Goal: Task Accomplishment & Management: Use online tool/utility

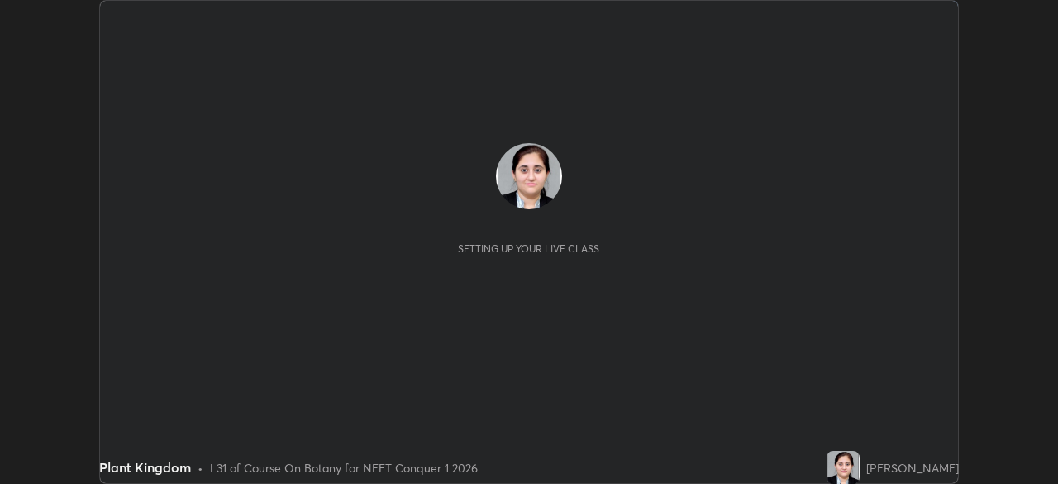
scroll to position [484, 1058]
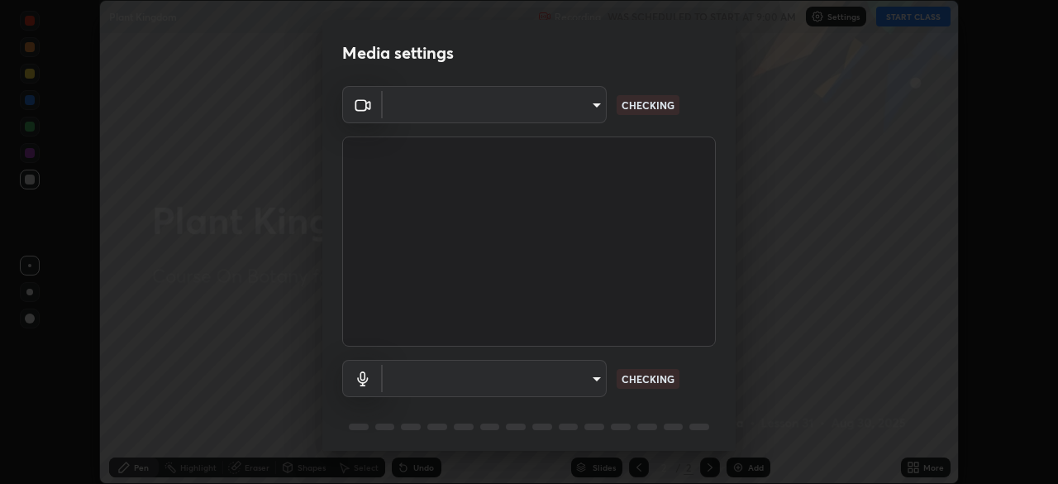
type input "1f3b1a4dbf7f6127e04a7c32b9c59d4571b9df5a52b12507af43ba0352f2305c"
type input "e5b627718591eeaf1f58acbce375d66896c0403349ed2b511c0f677bbfff9090"
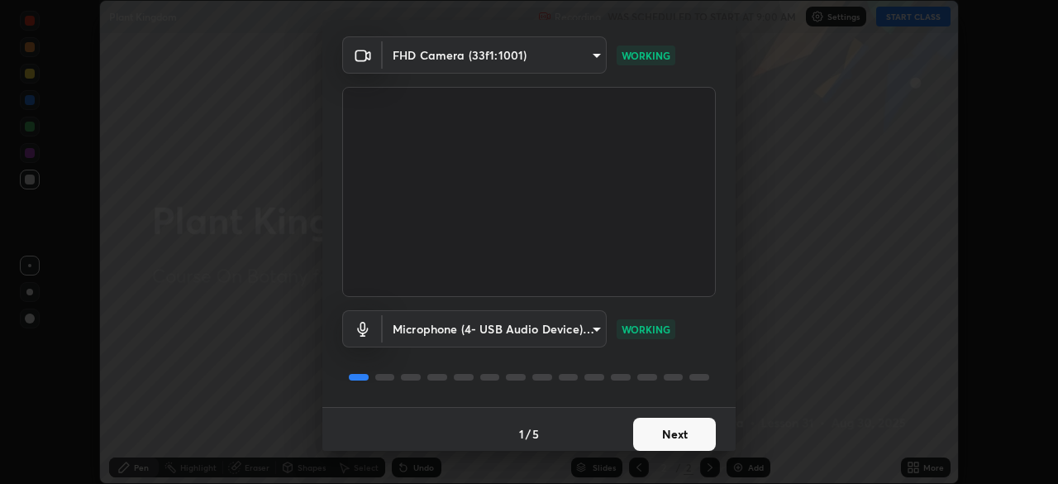
scroll to position [58, 0]
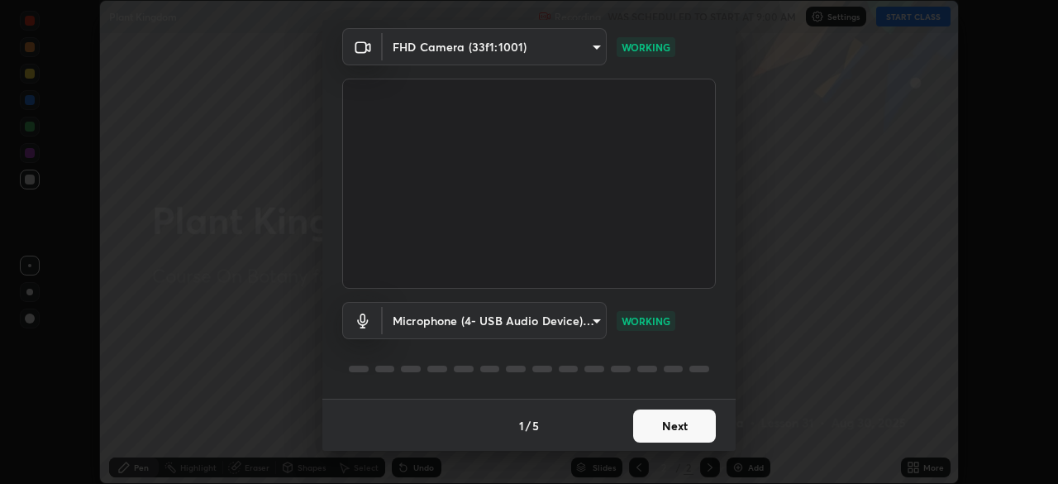
click at [671, 428] on button "Next" at bounding box center [674, 425] width 83 height 33
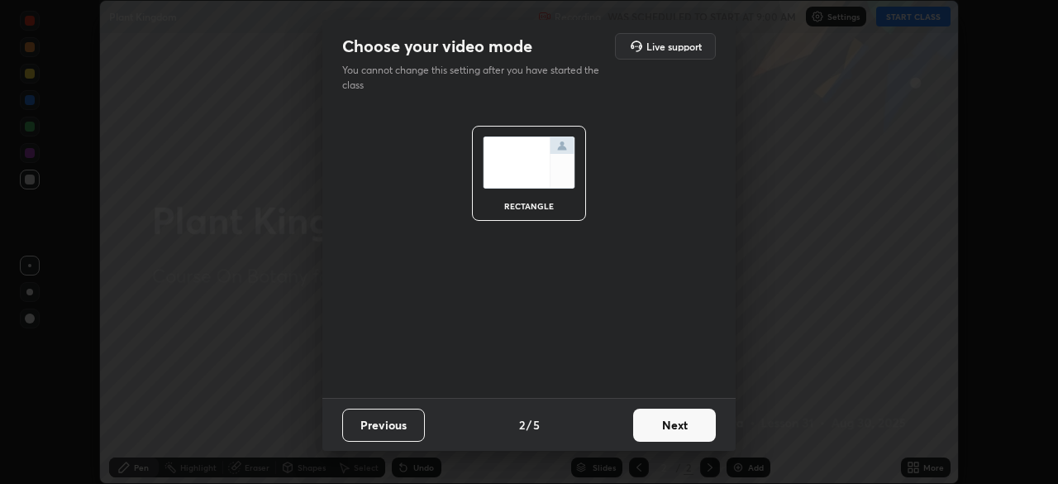
click at [675, 428] on button "Next" at bounding box center [674, 425] width 83 height 33
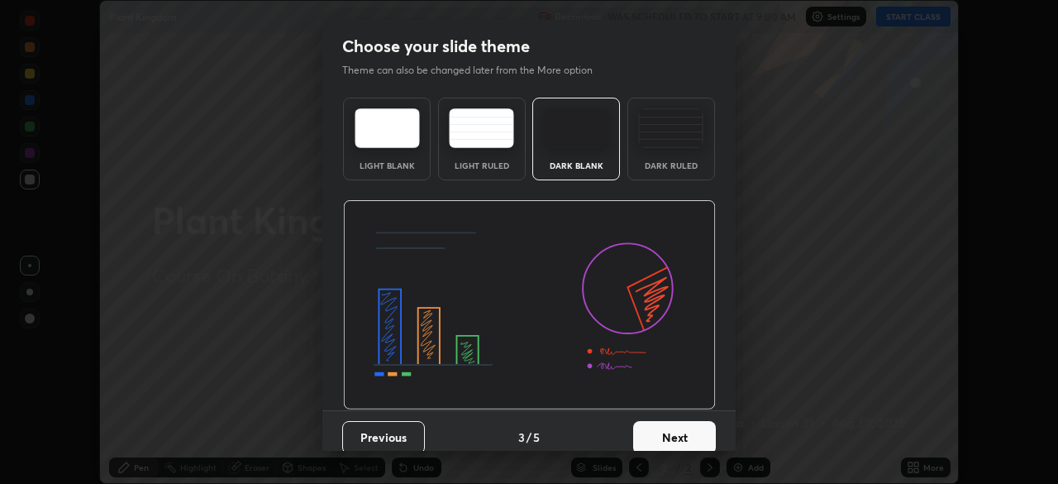
click at [676, 425] on button "Next" at bounding box center [674, 437] width 83 height 33
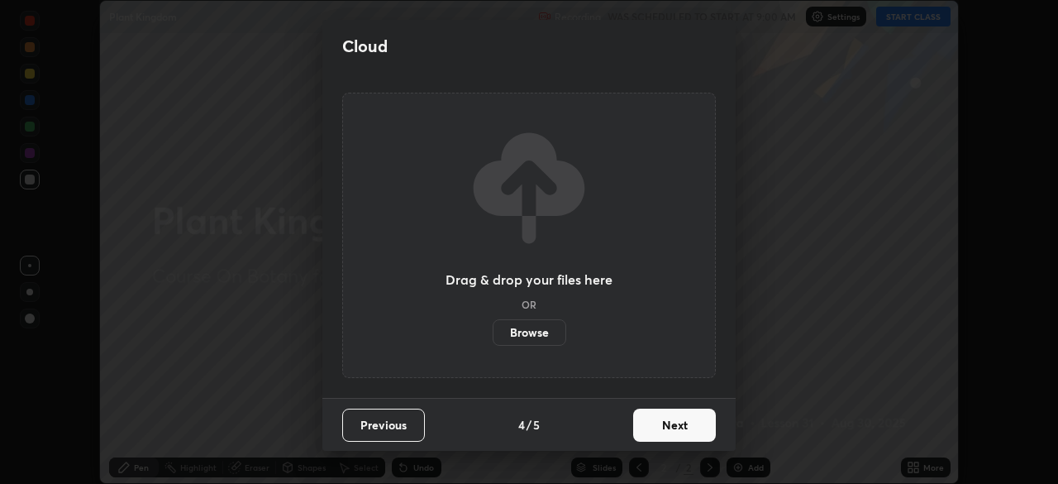
click at [678, 425] on button "Next" at bounding box center [674, 425] width 83 height 33
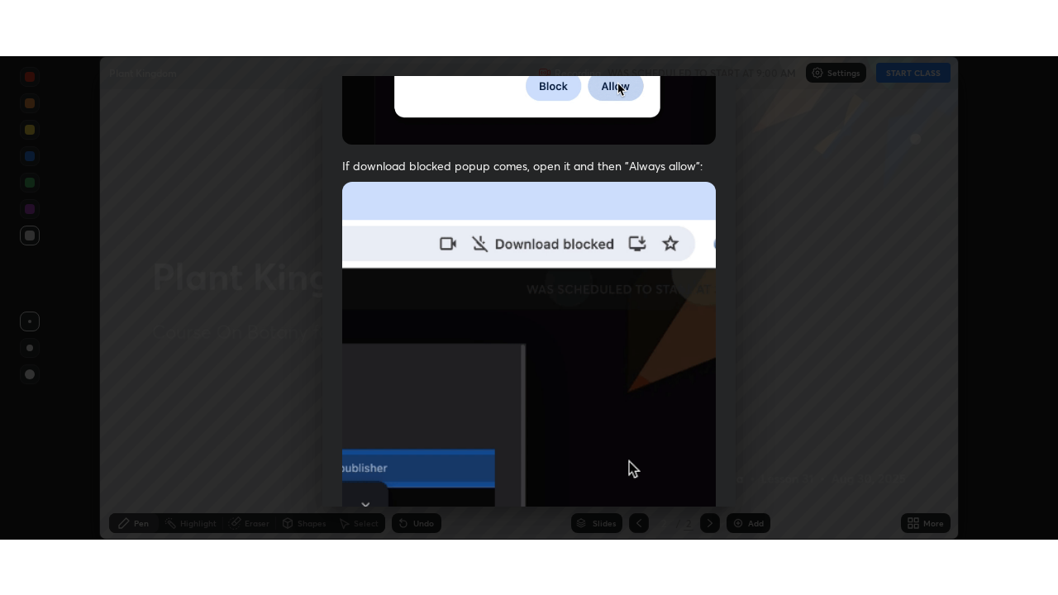
scroll to position [395, 0]
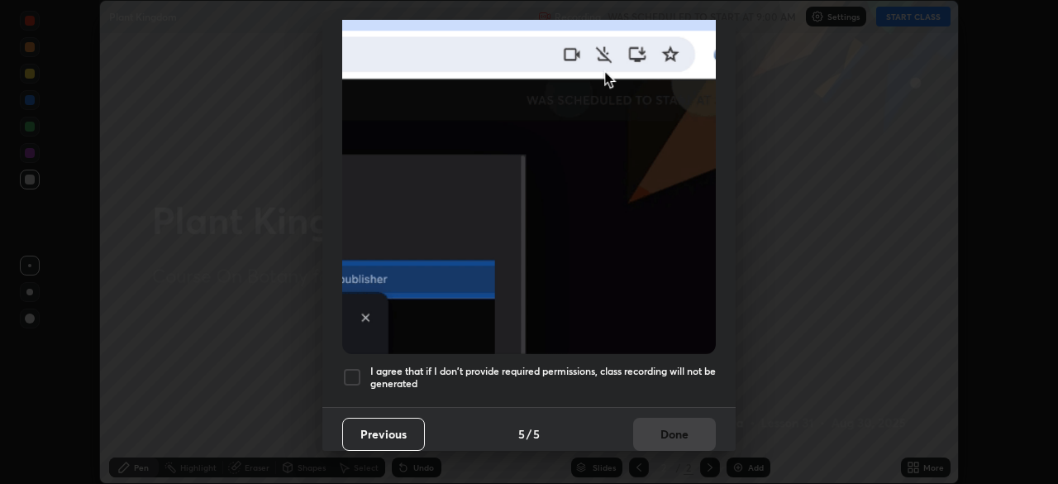
click at [356, 375] on div at bounding box center [352, 377] width 20 height 20
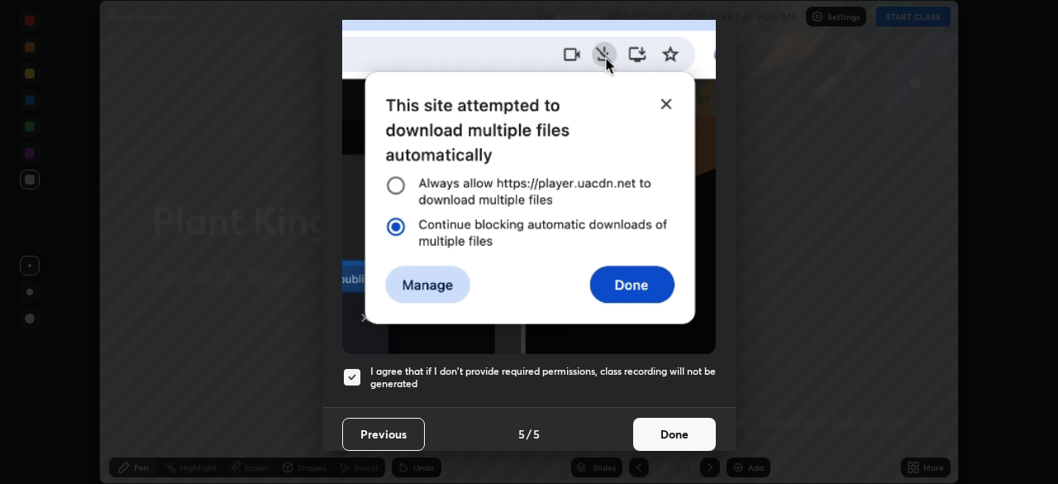
click at [665, 422] on button "Done" at bounding box center [674, 434] width 83 height 33
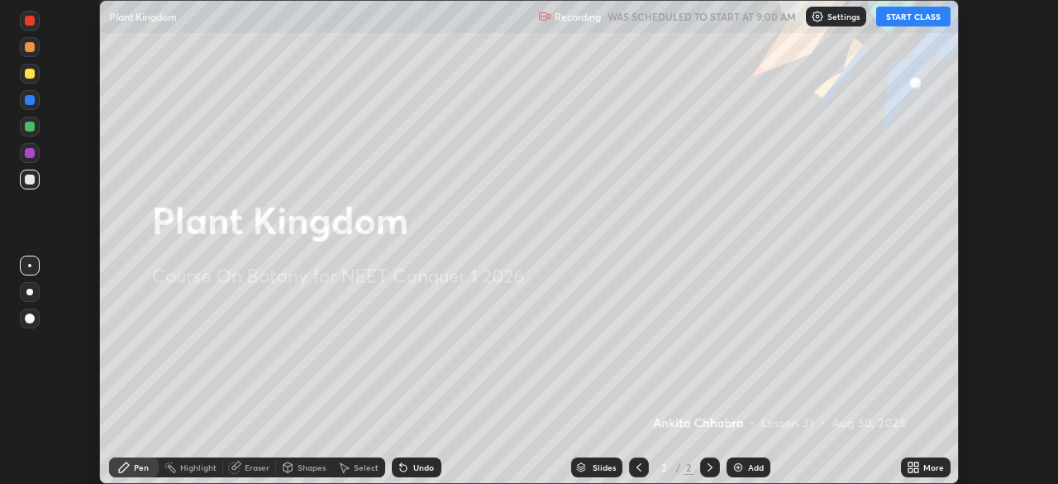
click at [900, 17] on button "START CLASS" at bounding box center [914, 17] width 74 height 20
click at [916, 464] on icon at bounding box center [917, 464] width 4 height 4
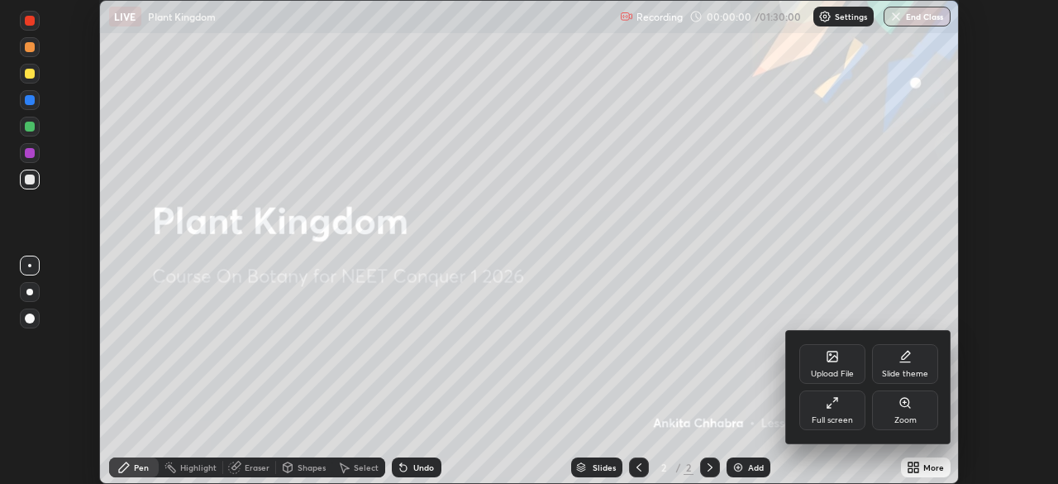
click at [848, 413] on div "Full screen" at bounding box center [833, 410] width 66 height 40
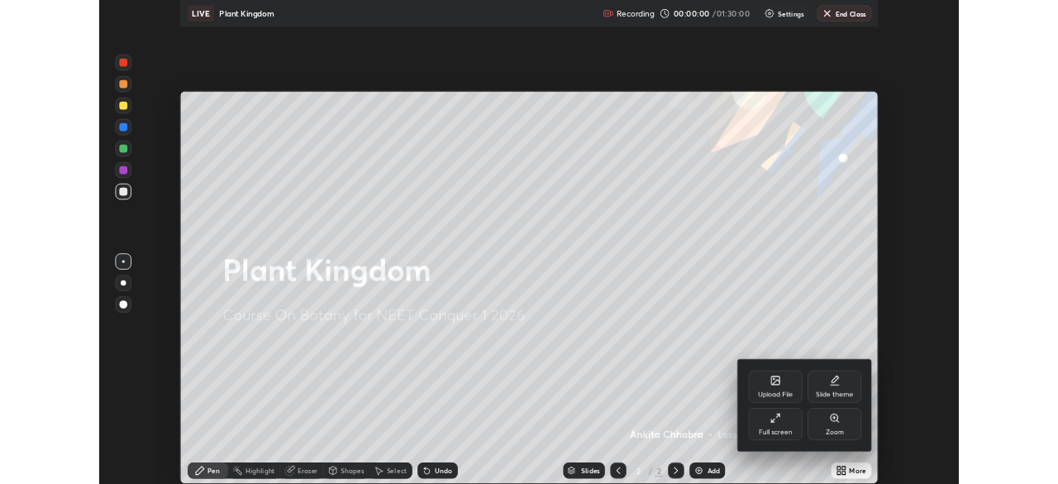
scroll to position [595, 1058]
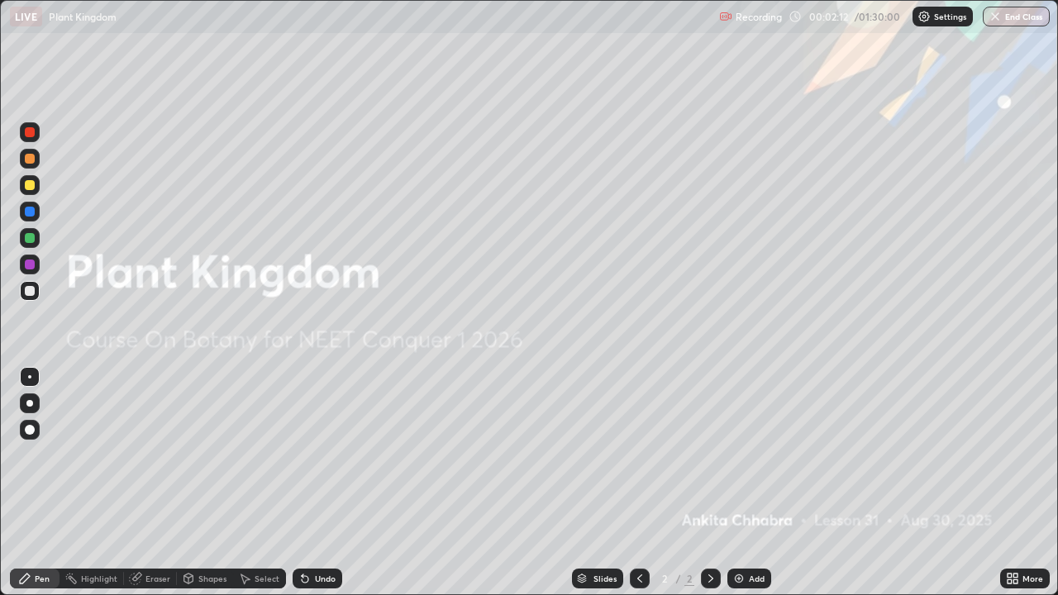
click at [751, 483] on div "Add" at bounding box center [757, 579] width 16 height 8
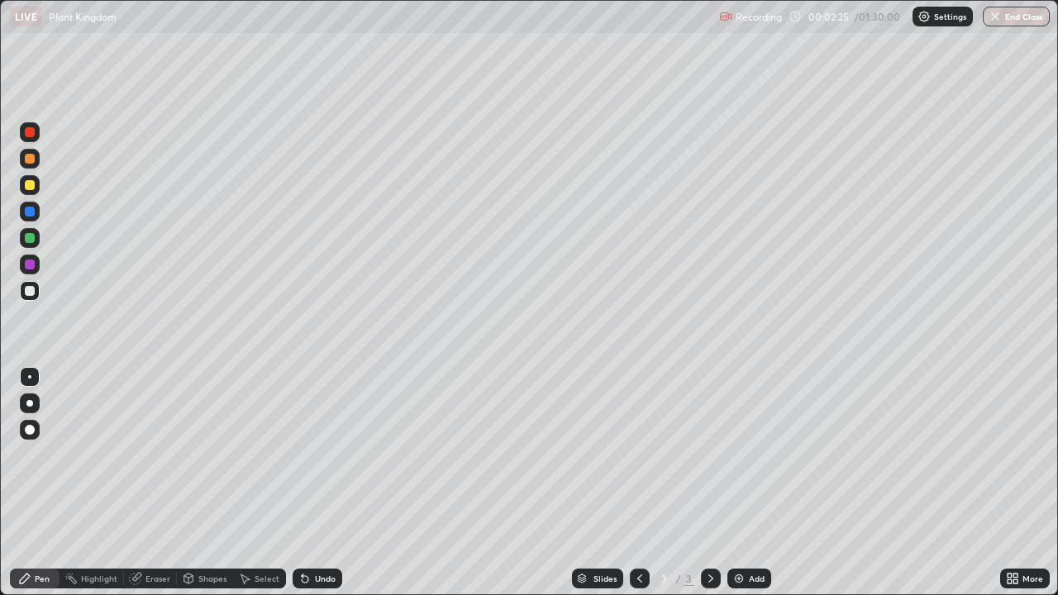
click at [30, 403] on div at bounding box center [29, 403] width 7 height 7
click at [34, 131] on div at bounding box center [30, 132] width 10 height 10
click at [38, 268] on div at bounding box center [30, 265] width 20 height 20
click at [30, 186] on div at bounding box center [30, 185] width 10 height 10
click at [27, 264] on div at bounding box center [30, 265] width 10 height 10
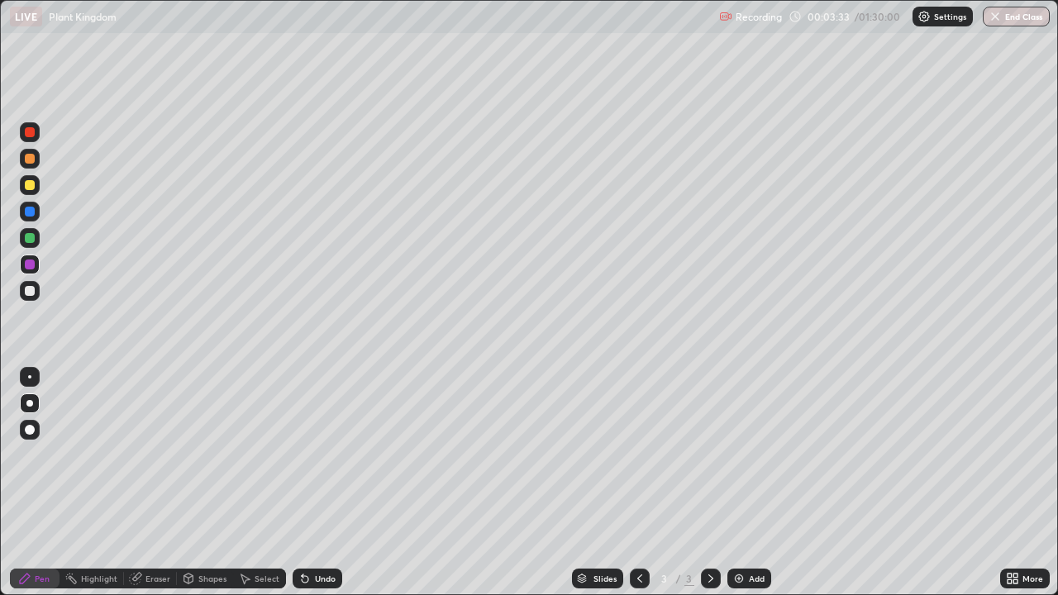
click at [31, 210] on div at bounding box center [30, 212] width 10 height 10
click at [33, 159] on div at bounding box center [30, 159] width 10 height 10
click at [757, 483] on div "Add" at bounding box center [757, 579] width 16 height 8
click at [33, 290] on div at bounding box center [30, 291] width 10 height 10
click at [36, 263] on div at bounding box center [30, 265] width 20 height 20
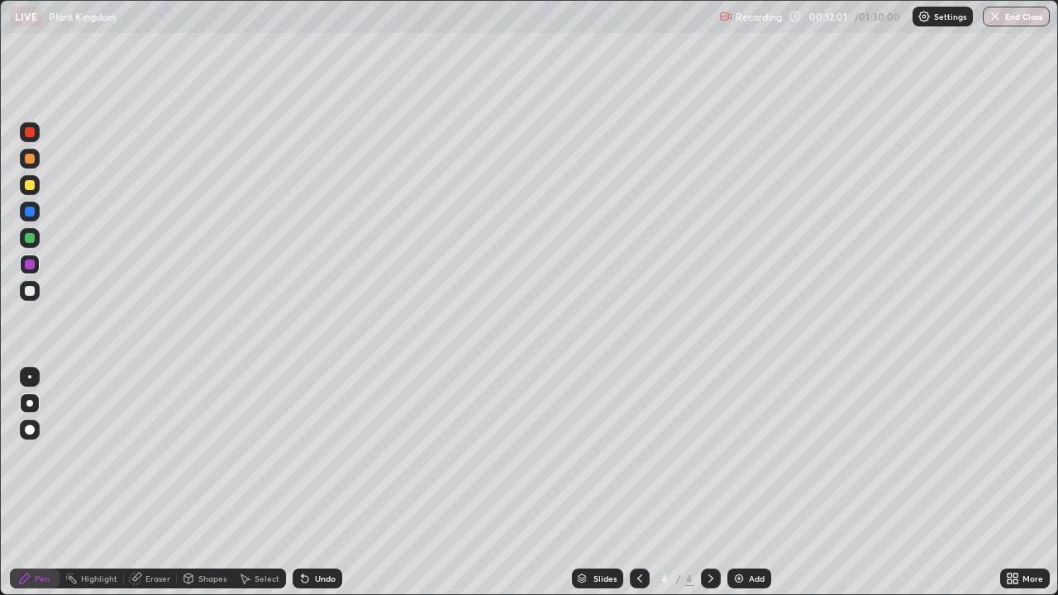
click at [38, 238] on div at bounding box center [30, 238] width 20 height 20
click at [34, 213] on div at bounding box center [30, 212] width 10 height 10
click at [745, 483] on div "Add" at bounding box center [750, 579] width 44 height 20
click at [328, 483] on div "Undo" at bounding box center [318, 579] width 50 height 20
click at [30, 186] on div at bounding box center [30, 185] width 10 height 10
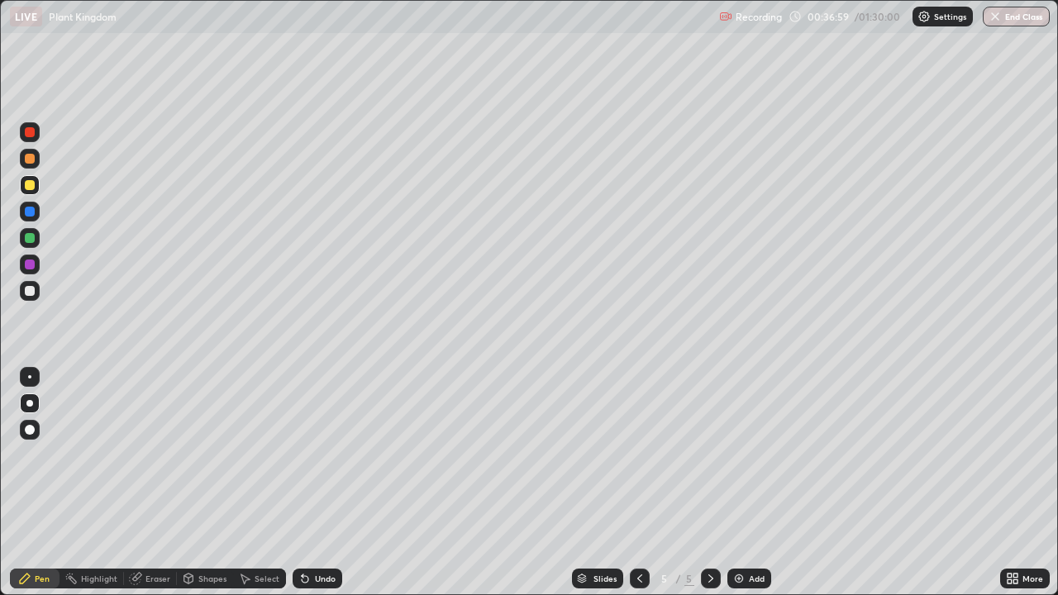
click at [165, 483] on div "Eraser" at bounding box center [150, 579] width 53 height 20
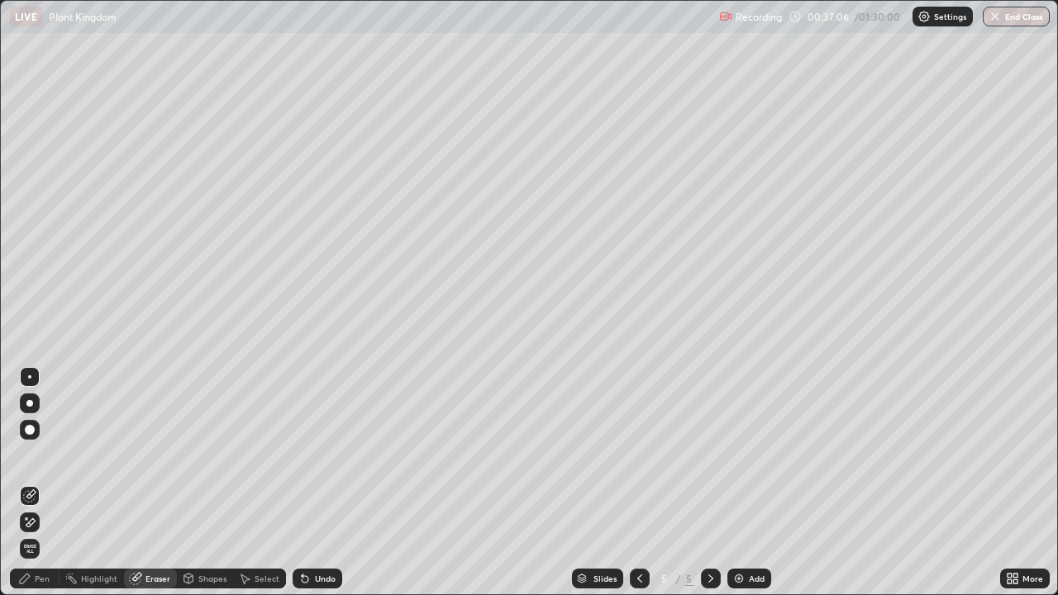
click at [55, 483] on div "Pen" at bounding box center [35, 579] width 50 height 20
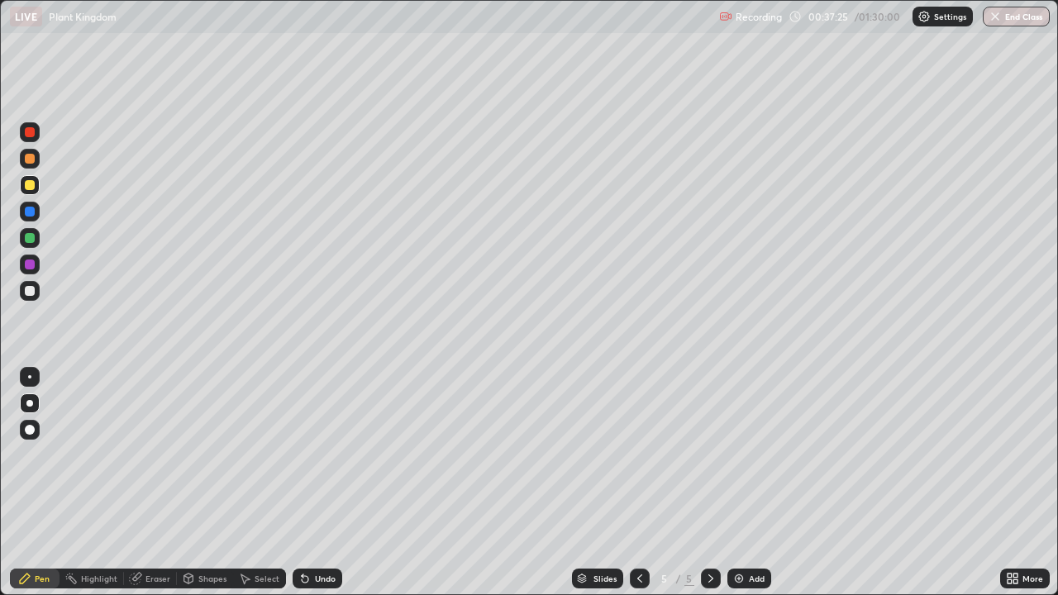
click at [35, 294] on div at bounding box center [30, 291] width 20 height 20
click at [1022, 483] on div "More" at bounding box center [1026, 579] width 50 height 20
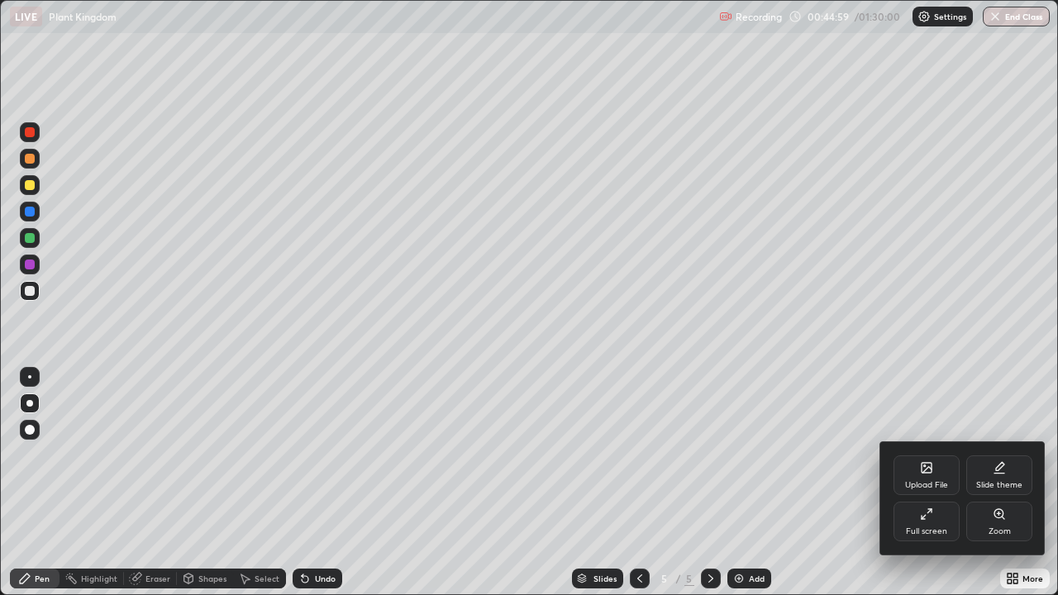
click at [937, 483] on div "Full screen" at bounding box center [927, 522] width 66 height 40
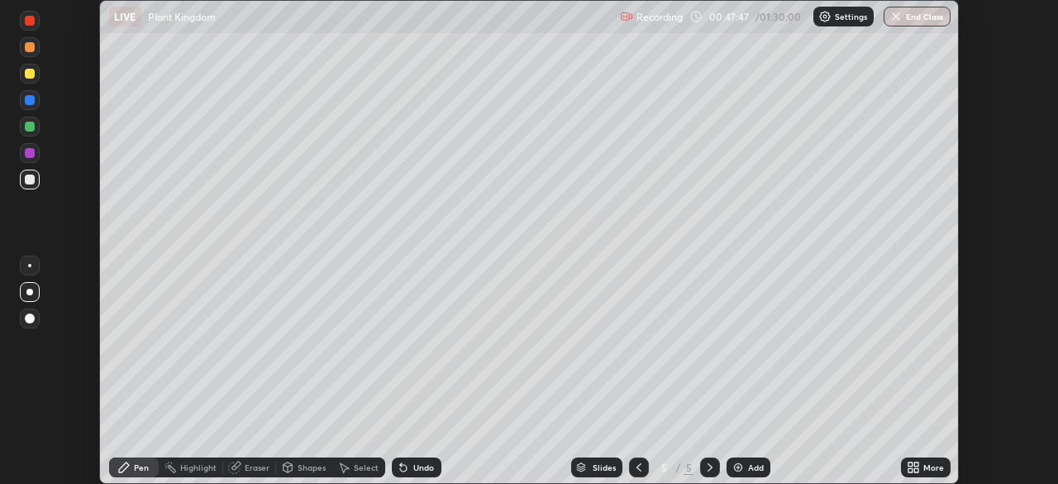
click at [910, 464] on icon at bounding box center [911, 464] width 4 height 4
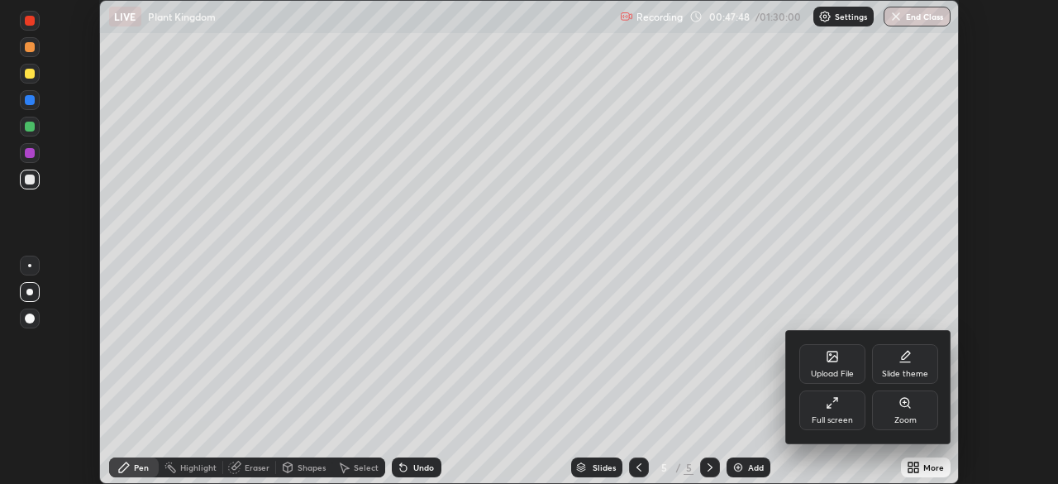
click at [848, 418] on div "Full screen" at bounding box center [832, 420] width 41 height 8
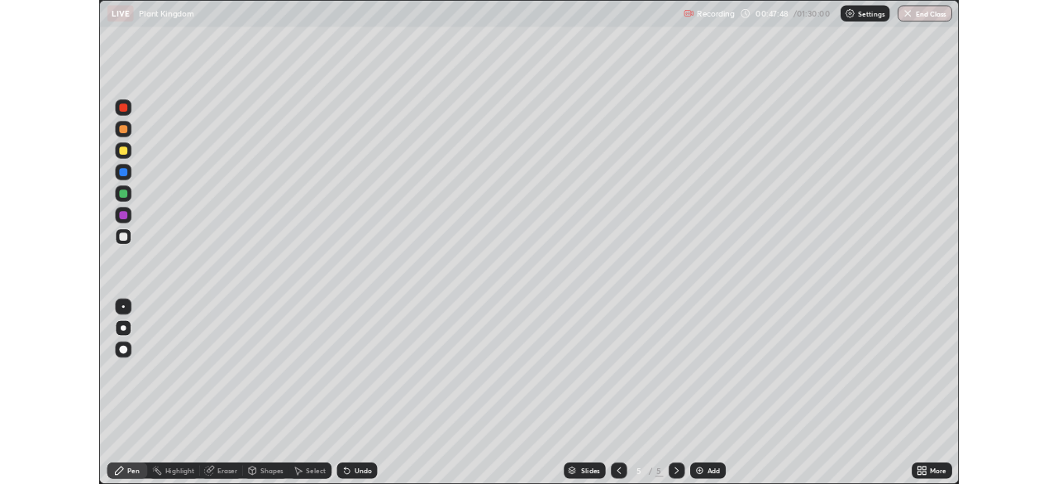
scroll to position [595, 1058]
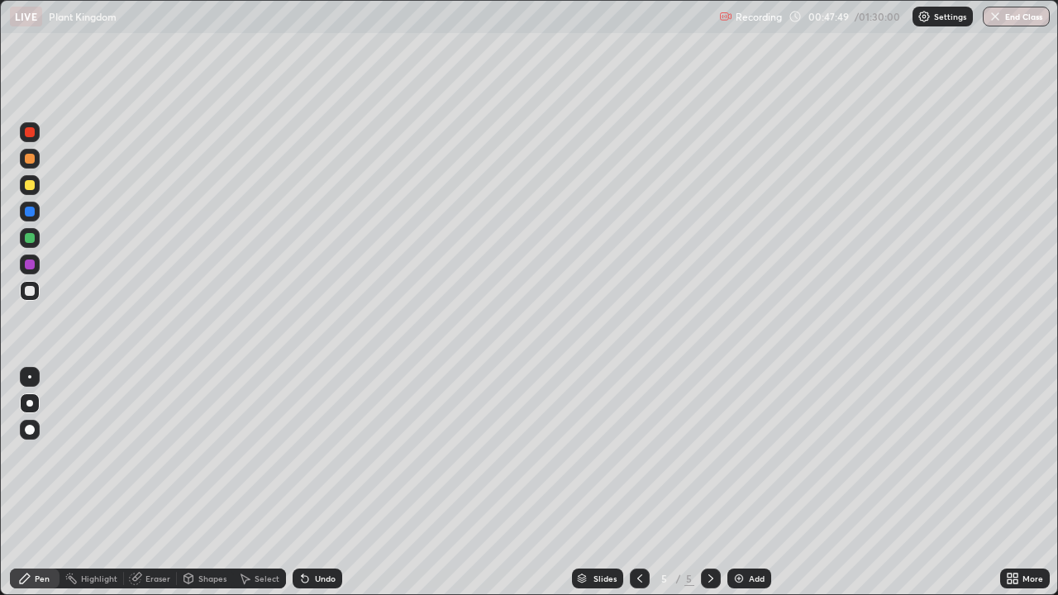
click at [741, 483] on img at bounding box center [739, 578] width 13 height 13
click at [31, 213] on div at bounding box center [30, 212] width 10 height 10
click at [31, 238] on div at bounding box center [30, 238] width 10 height 10
click at [31, 265] on div at bounding box center [30, 265] width 10 height 10
click at [30, 159] on div at bounding box center [30, 159] width 10 height 10
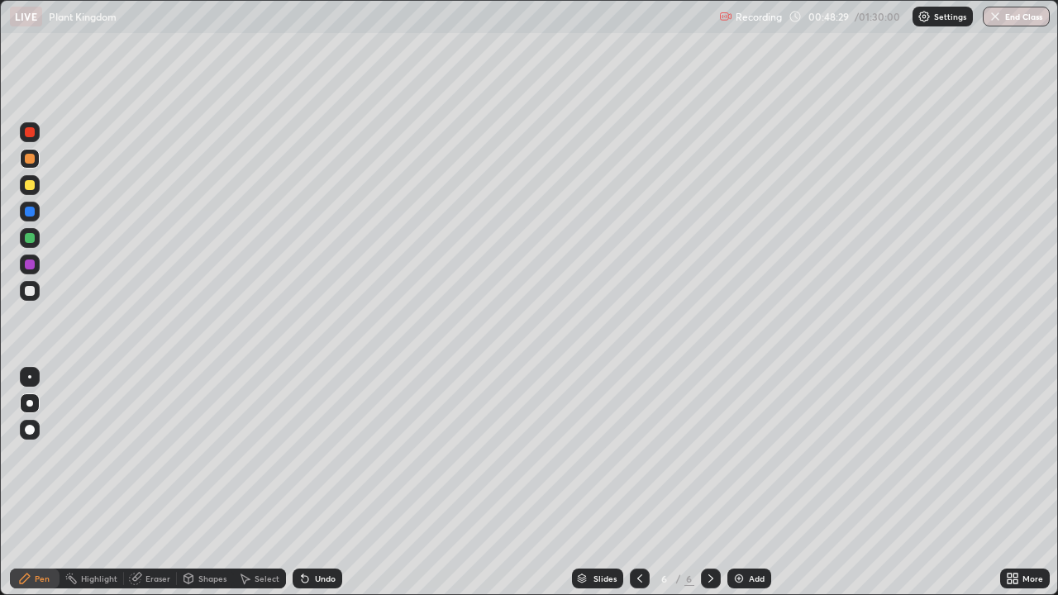
click at [33, 294] on div at bounding box center [30, 291] width 10 height 10
click at [33, 237] on div at bounding box center [30, 238] width 10 height 10
click at [31, 266] on div at bounding box center [30, 265] width 10 height 10
click at [31, 216] on div at bounding box center [30, 212] width 10 height 10
click at [160, 483] on div "Eraser" at bounding box center [158, 579] width 25 height 8
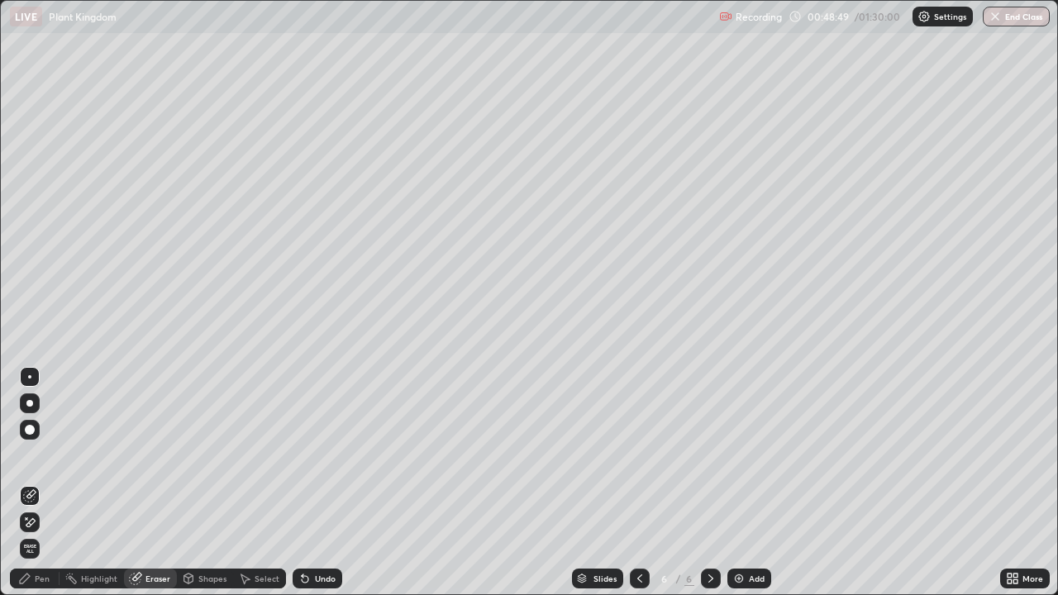
click at [40, 483] on div "Pen" at bounding box center [42, 579] width 15 height 8
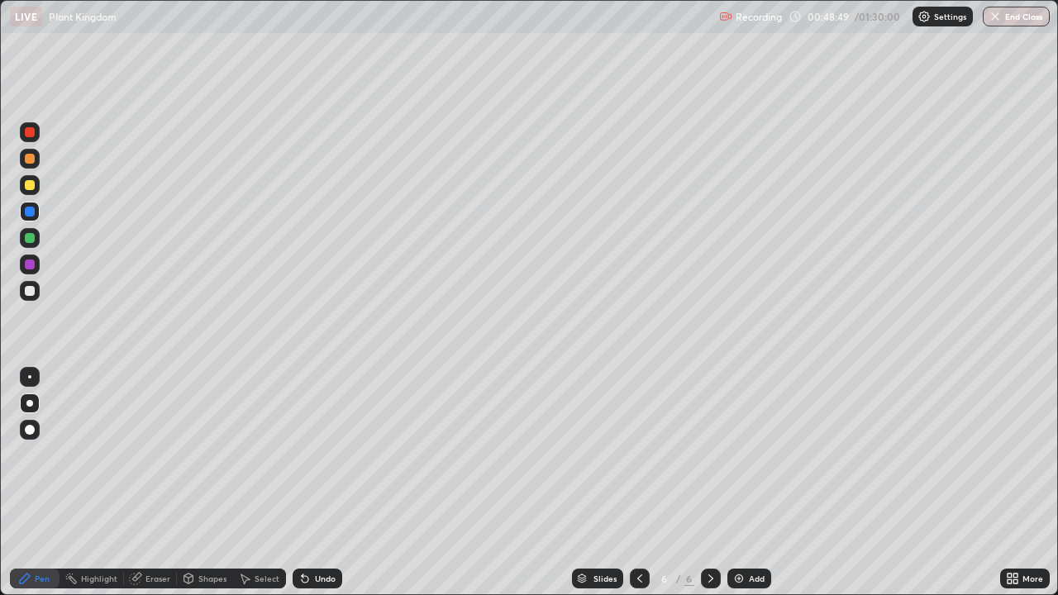
click at [34, 293] on div at bounding box center [30, 291] width 10 height 10
click at [34, 237] on div at bounding box center [30, 238] width 10 height 10
click at [30, 212] on div at bounding box center [30, 212] width 10 height 10
click at [36, 164] on div at bounding box center [30, 159] width 20 height 20
click at [30, 132] on div at bounding box center [30, 132] width 10 height 10
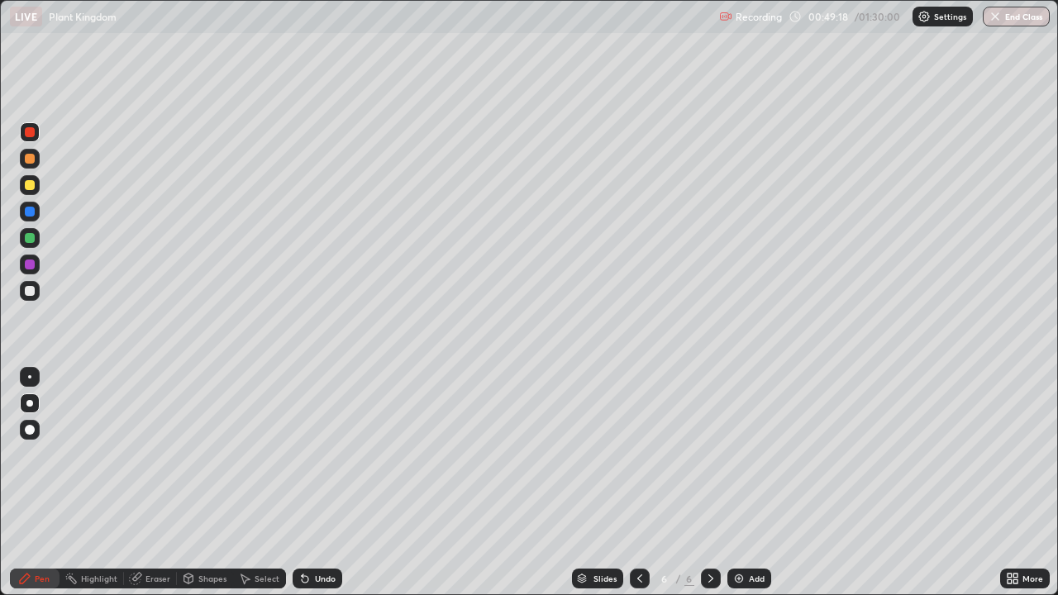
click at [28, 165] on div at bounding box center [30, 159] width 20 height 20
click at [157, 483] on div "Eraser" at bounding box center [158, 579] width 25 height 8
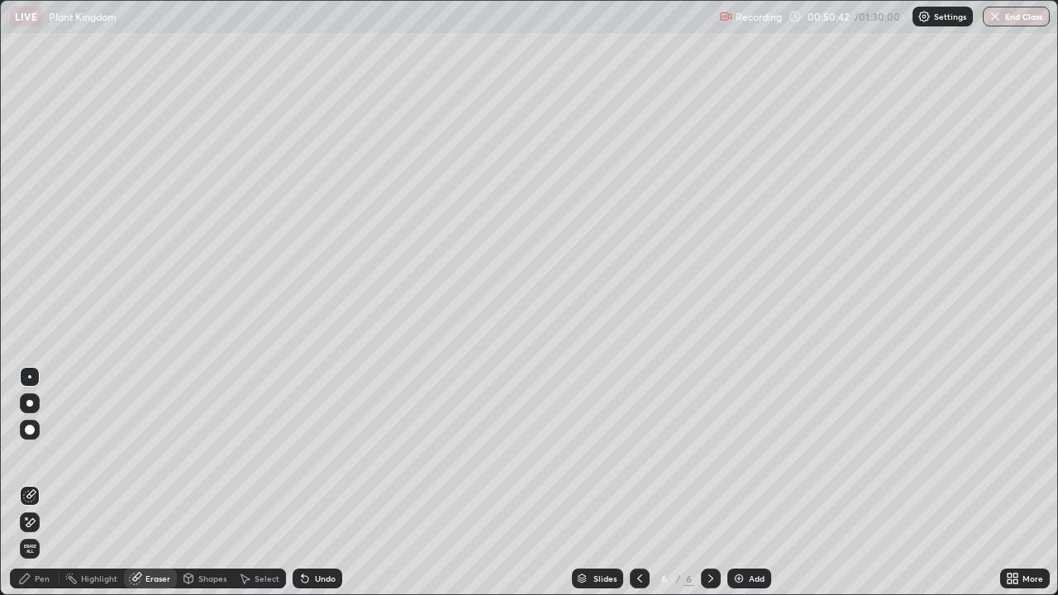
click at [46, 483] on div "Pen" at bounding box center [42, 579] width 15 height 8
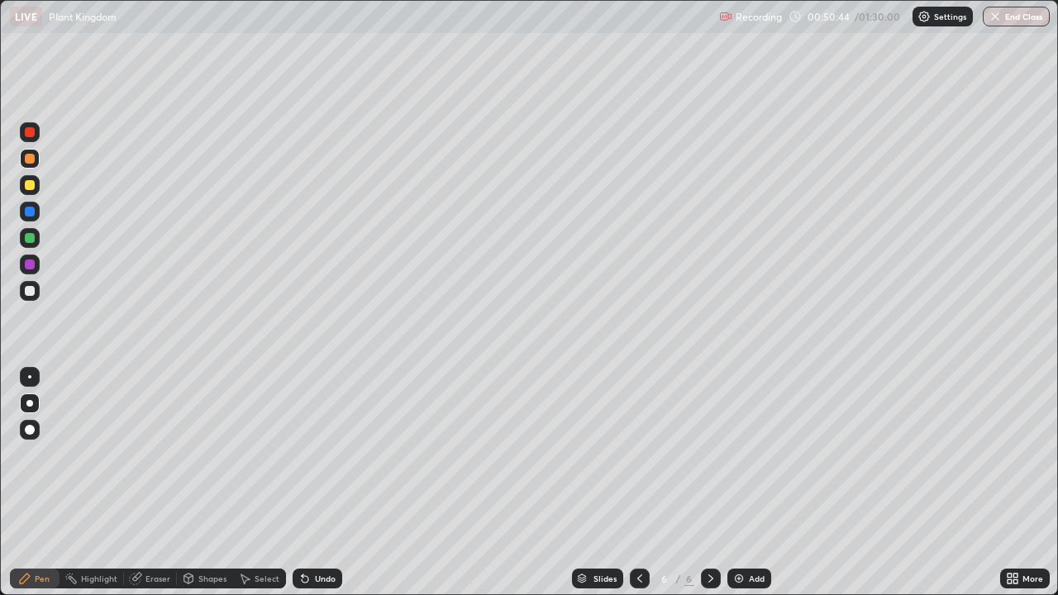
click at [36, 263] on div at bounding box center [30, 265] width 20 height 20
click at [151, 483] on div "Eraser" at bounding box center [158, 579] width 25 height 8
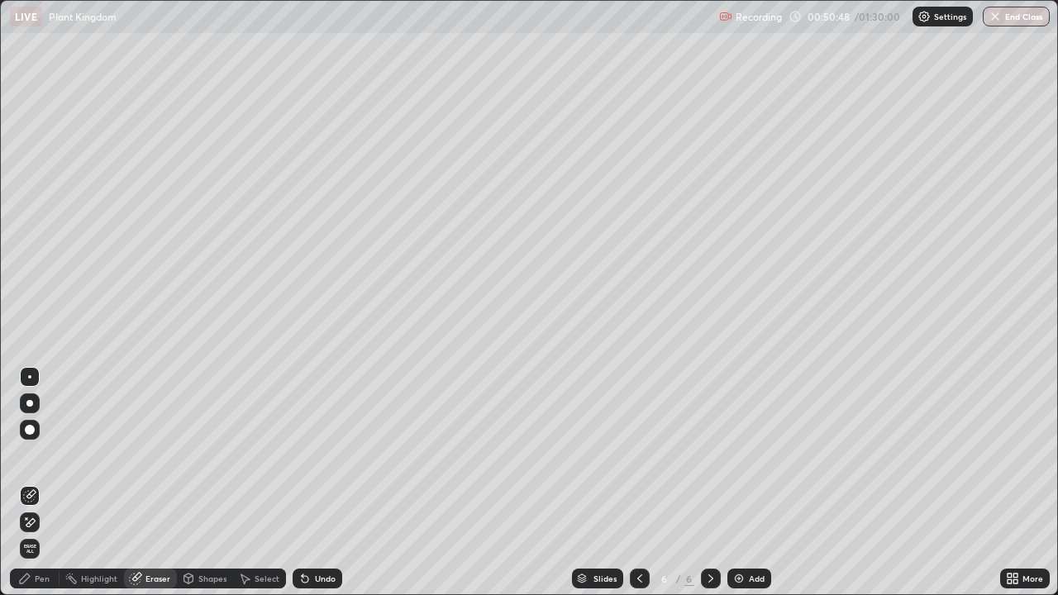
click at [50, 483] on div "Pen" at bounding box center [35, 579] width 50 height 20
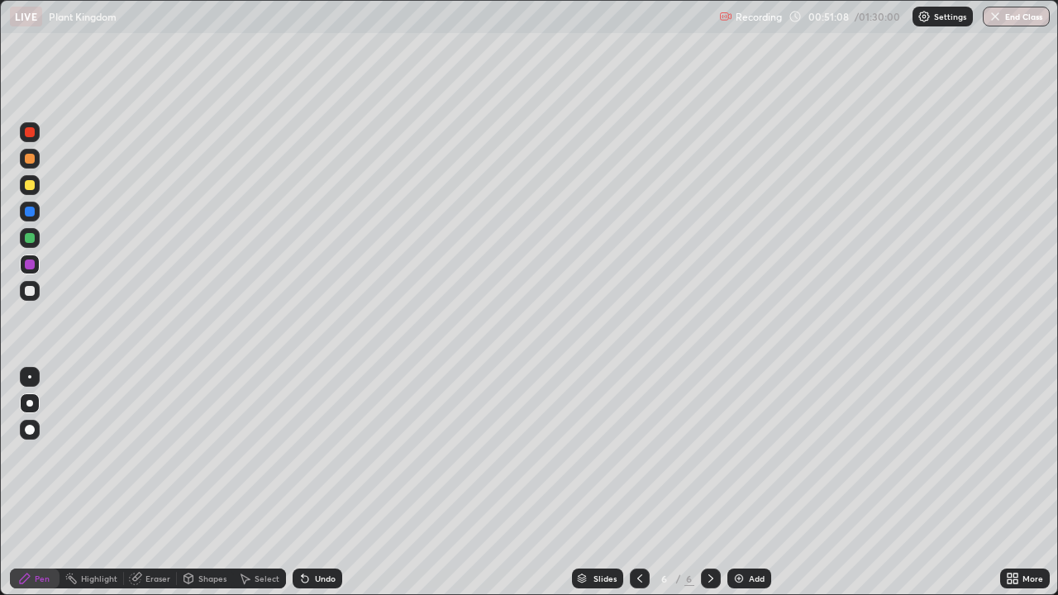
click at [33, 293] on div at bounding box center [30, 291] width 10 height 10
click at [38, 237] on div at bounding box center [30, 238] width 20 height 20
click at [34, 216] on div at bounding box center [30, 212] width 20 height 20
click at [36, 241] on div at bounding box center [30, 238] width 20 height 20
click at [31, 265] on div at bounding box center [30, 265] width 10 height 10
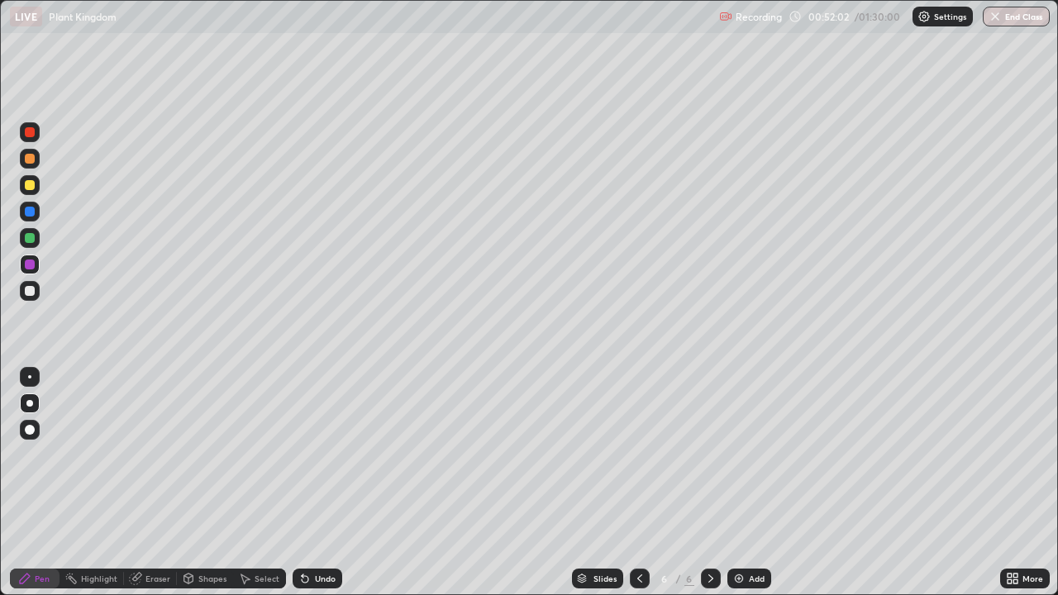
click at [36, 215] on div at bounding box center [30, 212] width 20 height 20
click at [31, 291] on div at bounding box center [30, 291] width 10 height 10
click at [31, 237] on div at bounding box center [30, 238] width 10 height 10
click at [36, 214] on div at bounding box center [30, 212] width 20 height 20
click at [30, 289] on div at bounding box center [30, 291] width 10 height 10
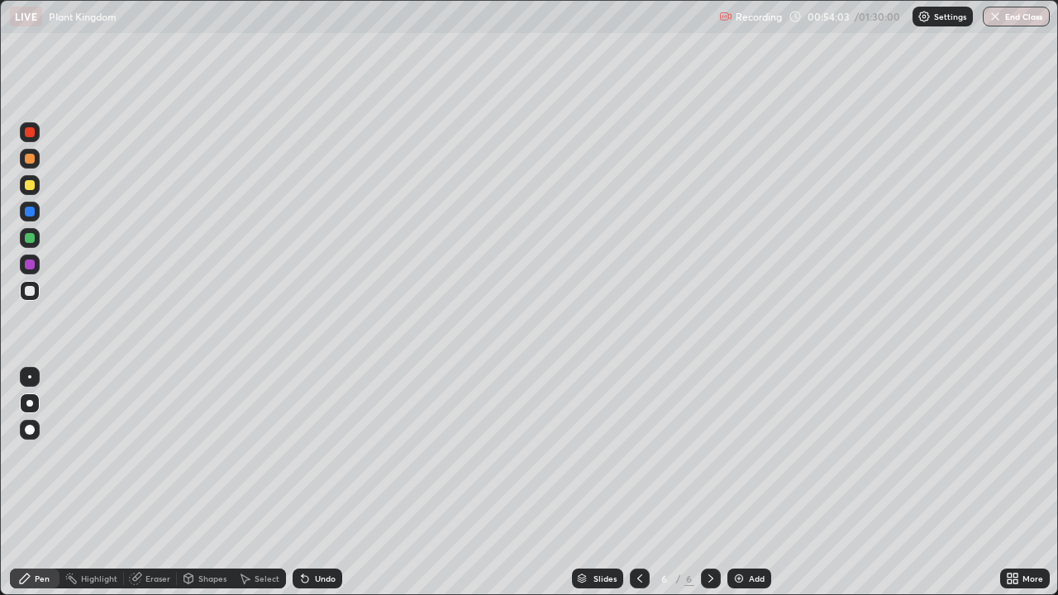
click at [36, 266] on div at bounding box center [30, 265] width 20 height 20
click at [38, 238] on div at bounding box center [30, 238] width 20 height 20
click at [749, 483] on div "Add" at bounding box center [757, 579] width 16 height 8
click at [638, 483] on icon at bounding box center [640, 579] width 5 height 8
click at [212, 483] on div "Shapes" at bounding box center [212, 579] width 28 height 8
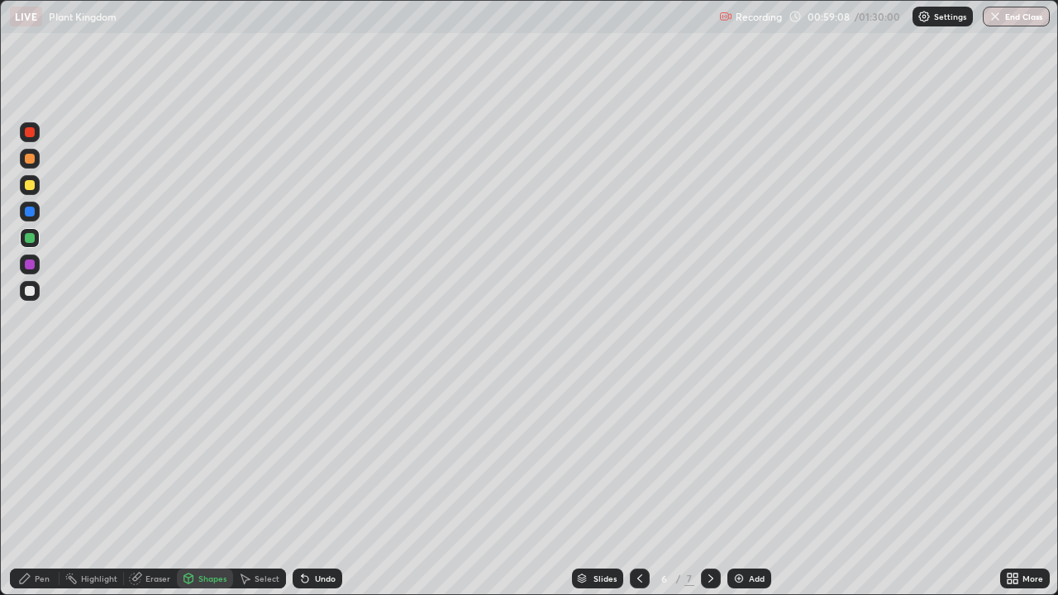
click at [48, 483] on div "Pen" at bounding box center [42, 579] width 15 height 8
click at [38, 136] on div at bounding box center [30, 132] width 20 height 20
click at [710, 483] on icon at bounding box center [711, 578] width 13 height 13
click at [37, 298] on div at bounding box center [30, 291] width 20 height 20
click at [1010, 483] on icon at bounding box center [1010, 582] width 4 height 4
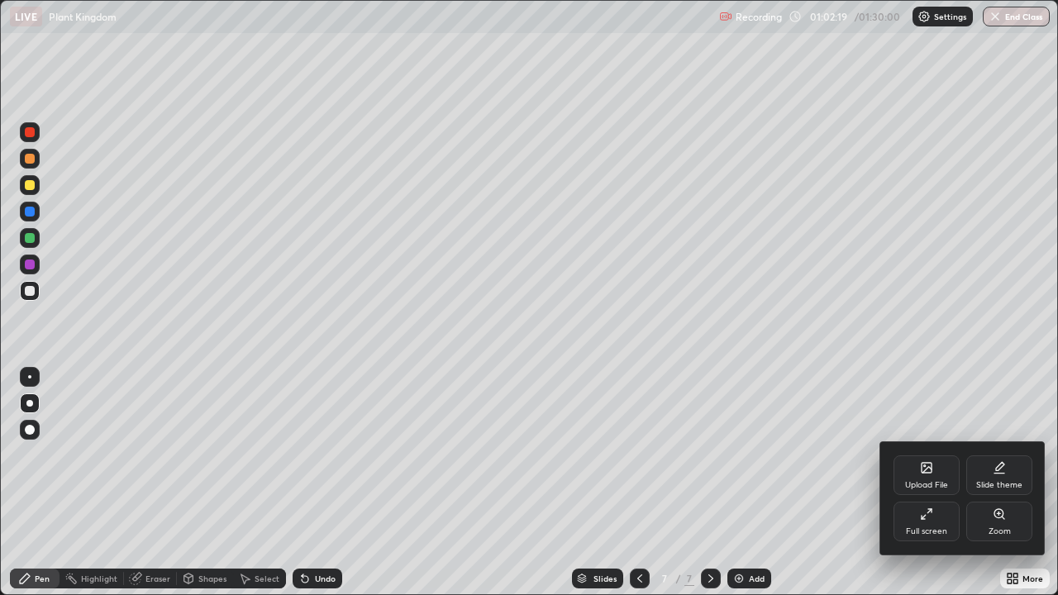
click at [943, 483] on div "Full screen" at bounding box center [926, 532] width 41 height 8
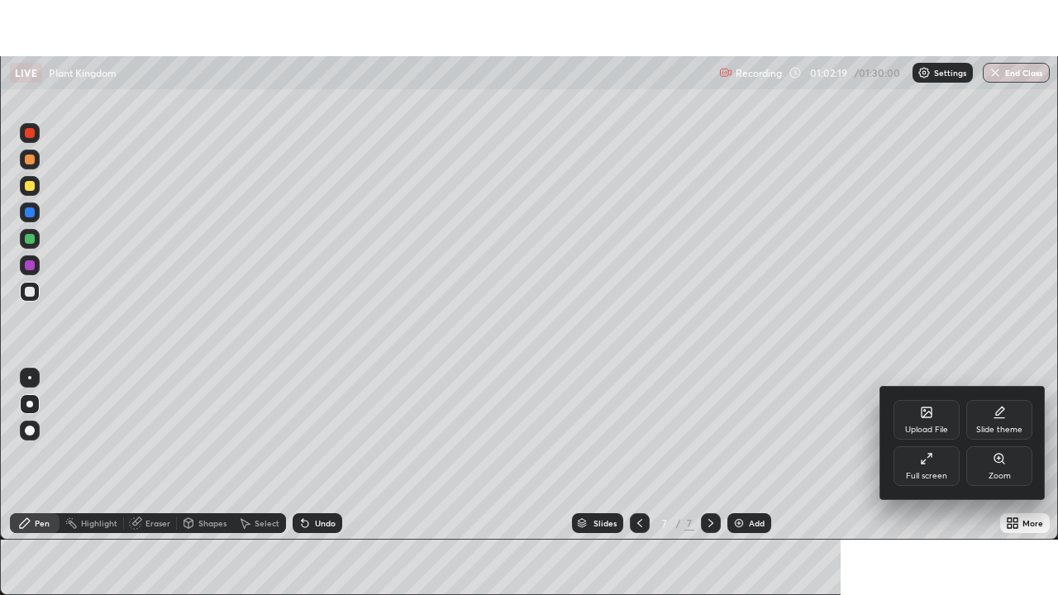
scroll to position [82208, 81634]
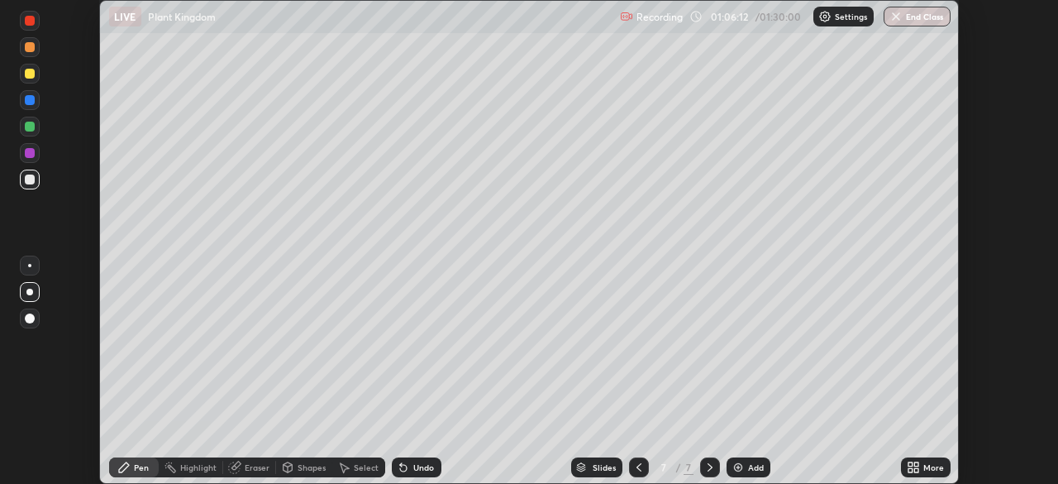
click at [910, 470] on icon at bounding box center [911, 470] width 4 height 4
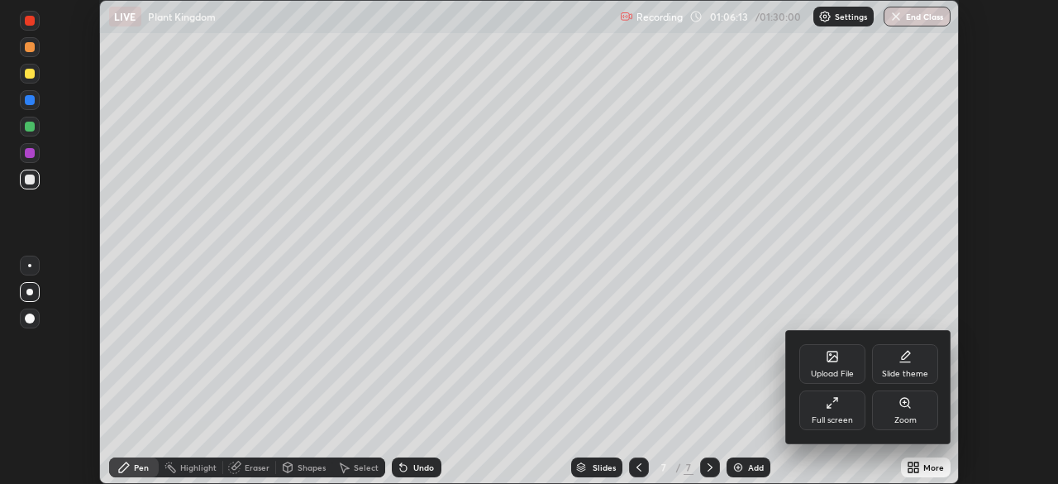
click at [832, 419] on div "Full screen" at bounding box center [832, 420] width 41 height 8
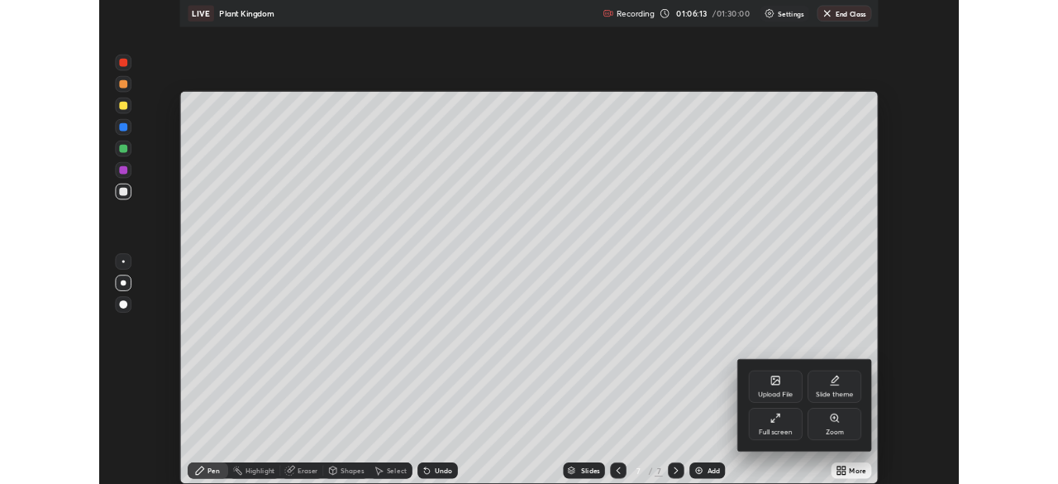
scroll to position [595, 1058]
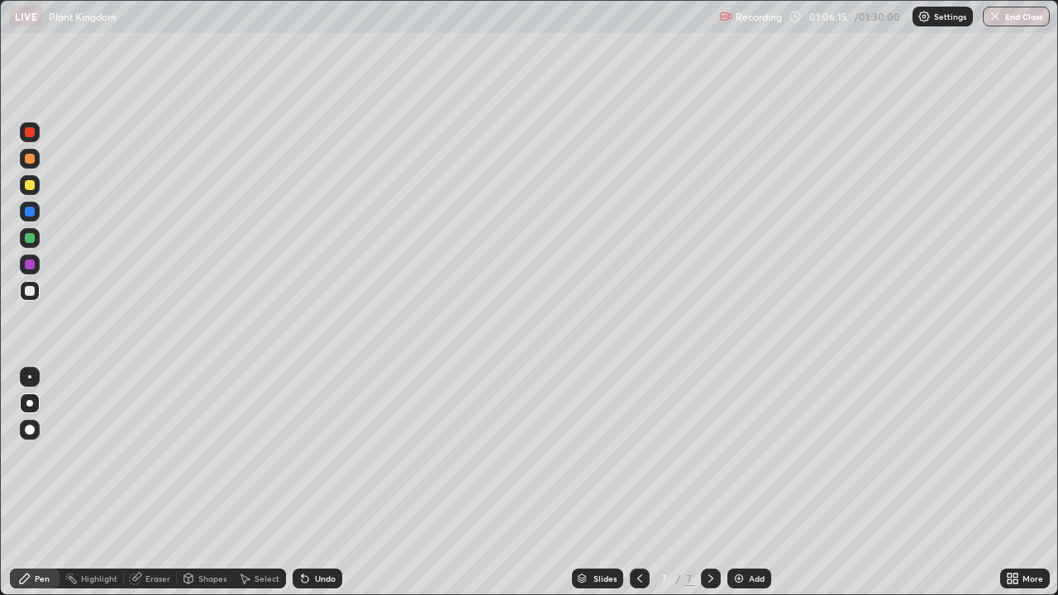
click at [36, 164] on div at bounding box center [30, 159] width 20 height 20
click at [333, 483] on div "Undo" at bounding box center [318, 579] width 50 height 20
click at [1023, 483] on div "More" at bounding box center [1033, 579] width 21 height 8
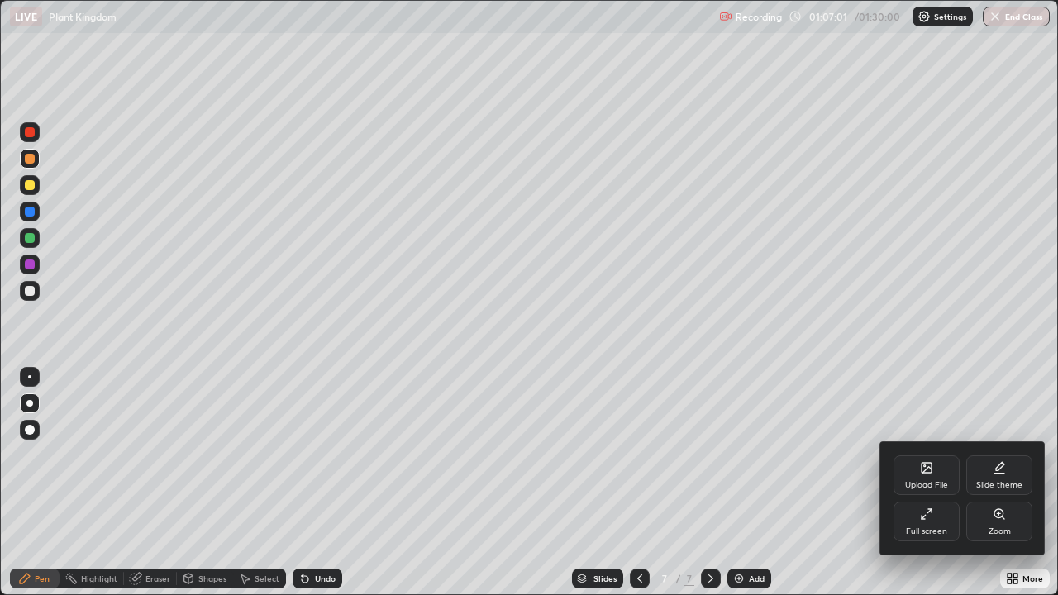
click at [946, 483] on div "Full screen" at bounding box center [927, 522] width 66 height 40
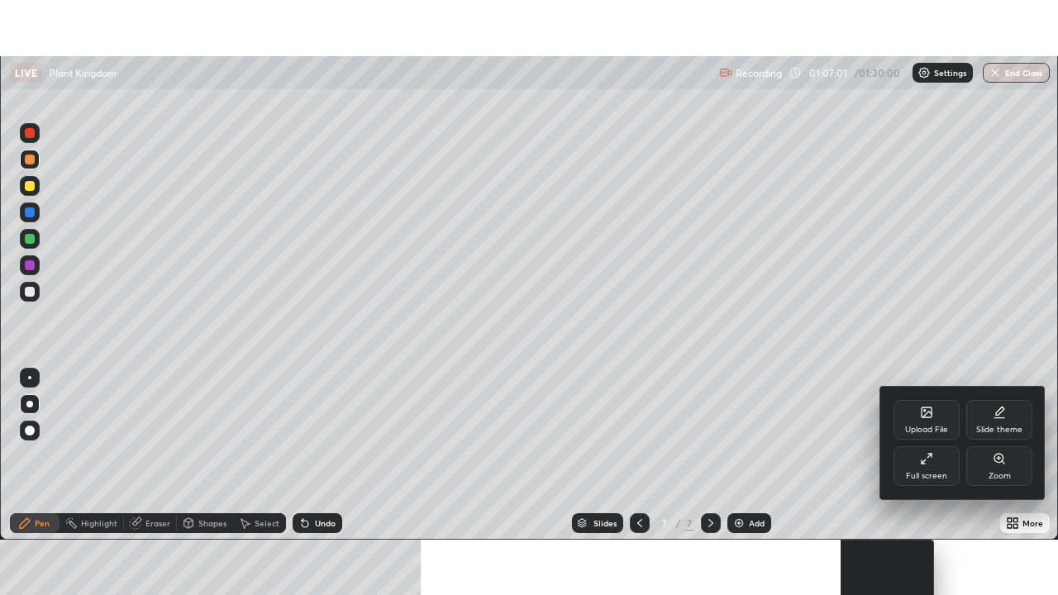
scroll to position [82208, 81634]
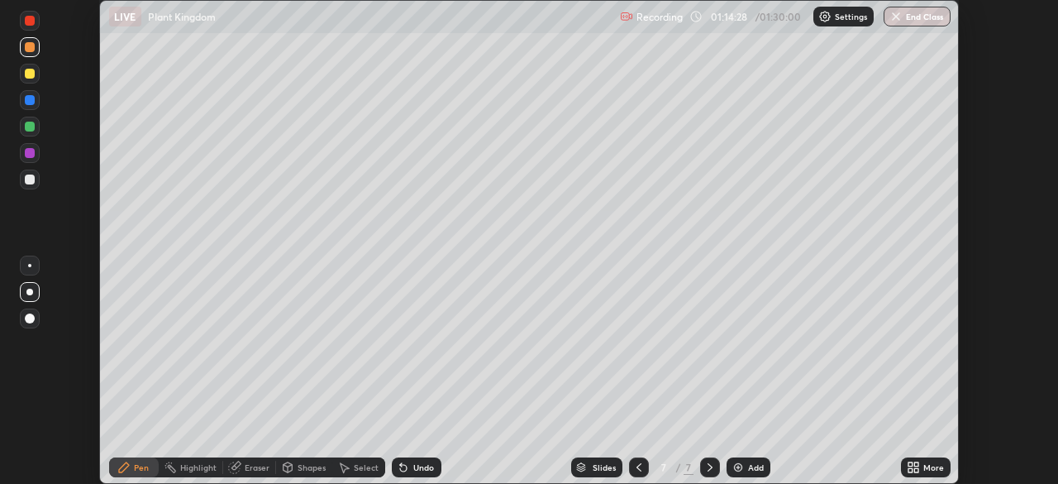
click at [915, 465] on icon at bounding box center [917, 464] width 4 height 4
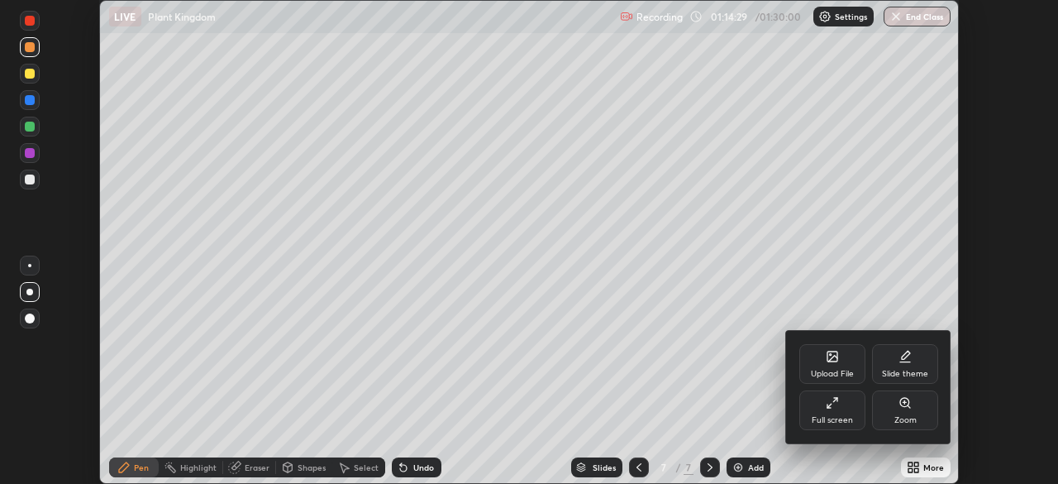
click at [838, 414] on div "Full screen" at bounding box center [833, 410] width 66 height 40
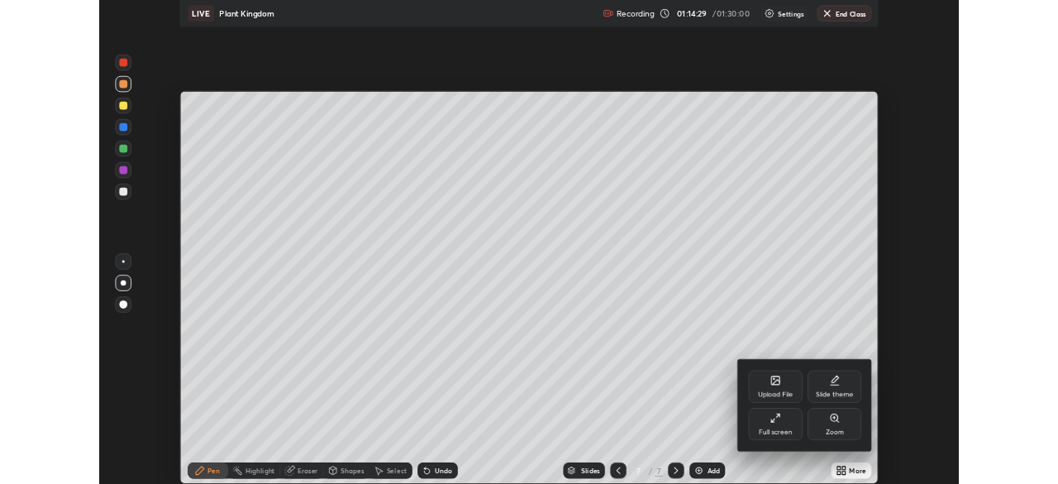
scroll to position [595, 1058]
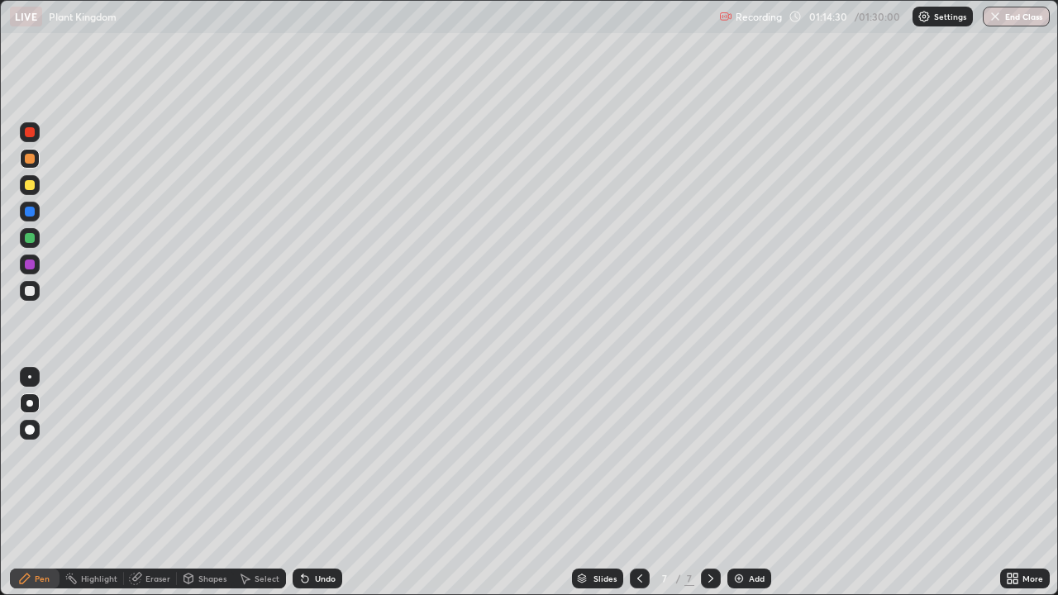
click at [760, 483] on div "Add" at bounding box center [757, 579] width 16 height 8
click at [31, 265] on div at bounding box center [30, 265] width 10 height 10
click at [30, 291] on div at bounding box center [30, 291] width 10 height 10
click at [33, 207] on div at bounding box center [30, 212] width 20 height 20
click at [39, 135] on div at bounding box center [30, 132] width 20 height 20
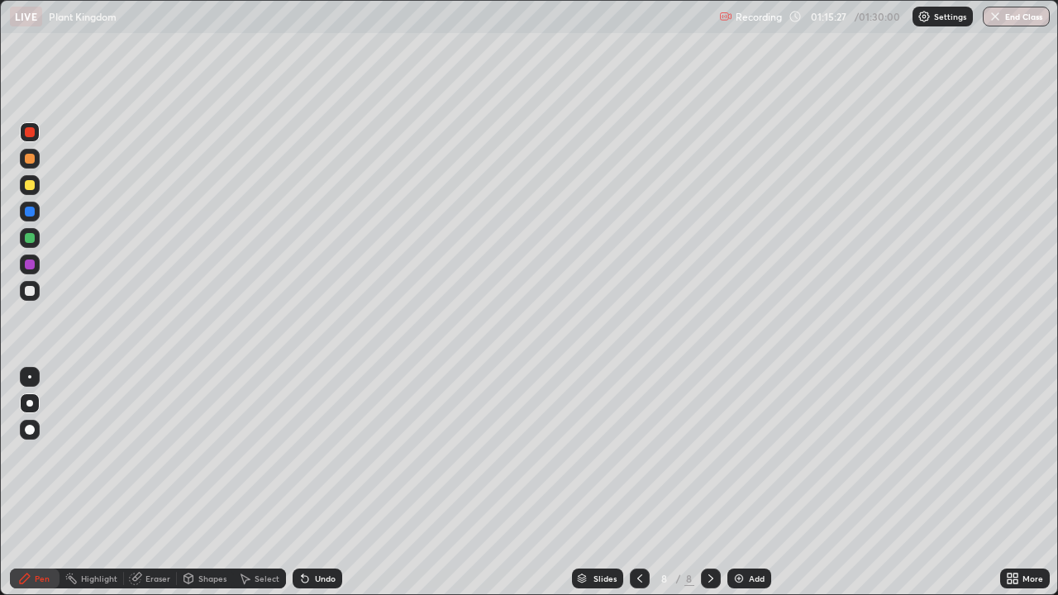
click at [36, 298] on div at bounding box center [30, 291] width 20 height 20
click at [34, 265] on div at bounding box center [30, 265] width 10 height 10
click at [323, 483] on div "Undo" at bounding box center [325, 579] width 21 height 8
click at [1025, 483] on div "More" at bounding box center [1033, 579] width 21 height 8
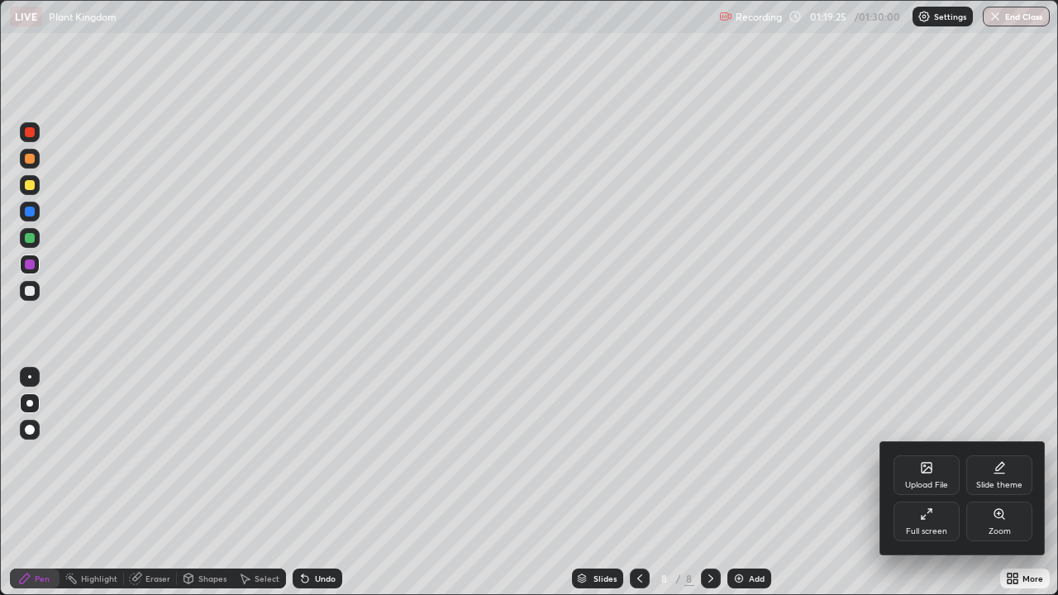
click at [925, 483] on icon at bounding box center [926, 514] width 13 height 13
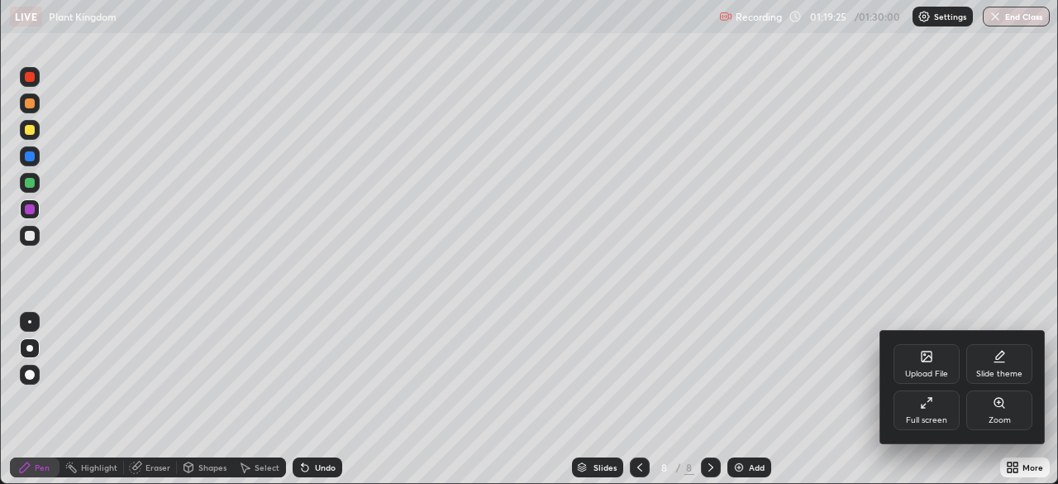
scroll to position [82208, 81634]
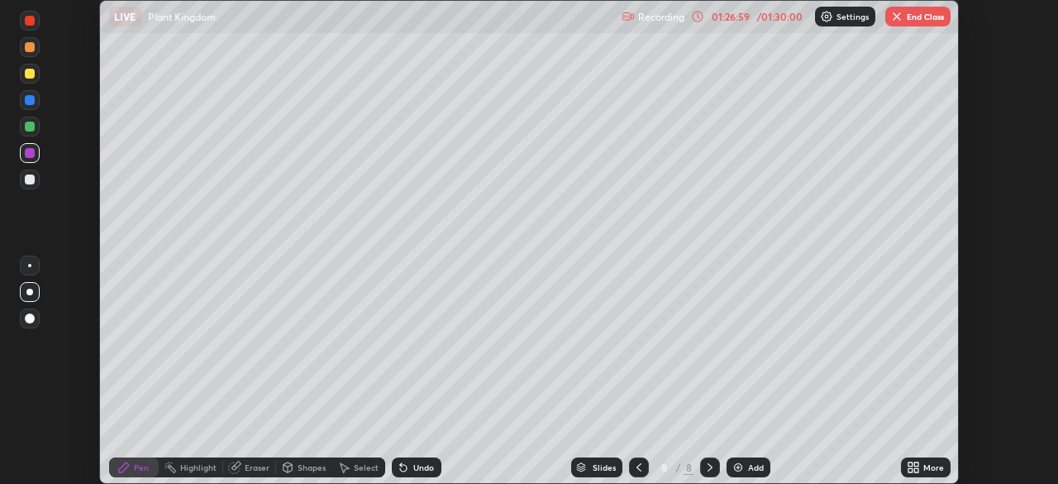
click at [916, 17] on button "End Class" at bounding box center [918, 17] width 65 height 20
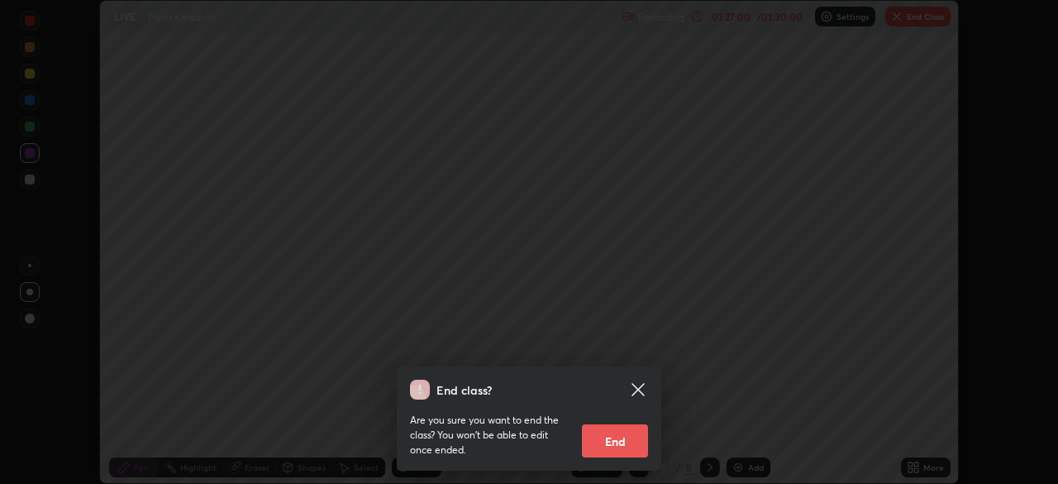
click at [796, 352] on div "End class? Are you sure you want to end the class? You won’t be able to edit on…" at bounding box center [529, 242] width 1058 height 484
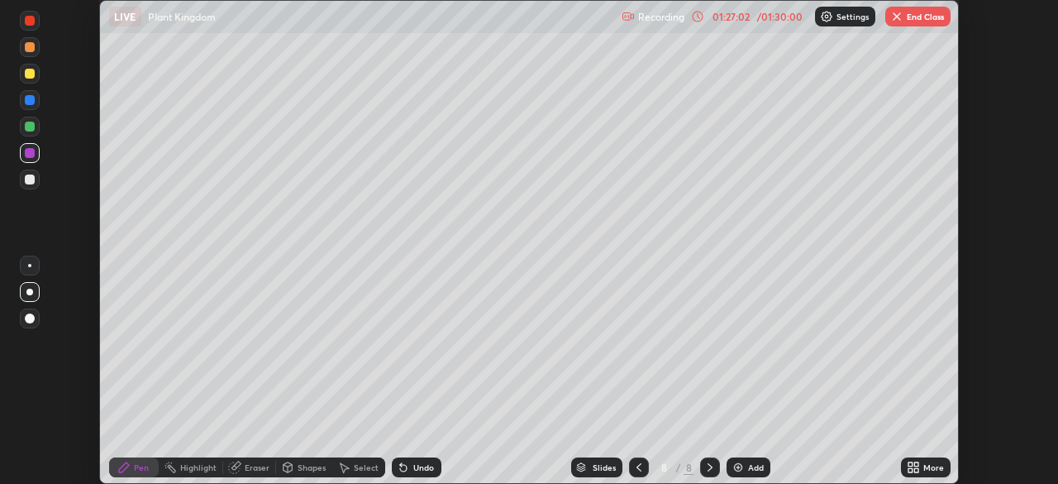
click at [923, 17] on button "End Class" at bounding box center [918, 17] width 65 height 20
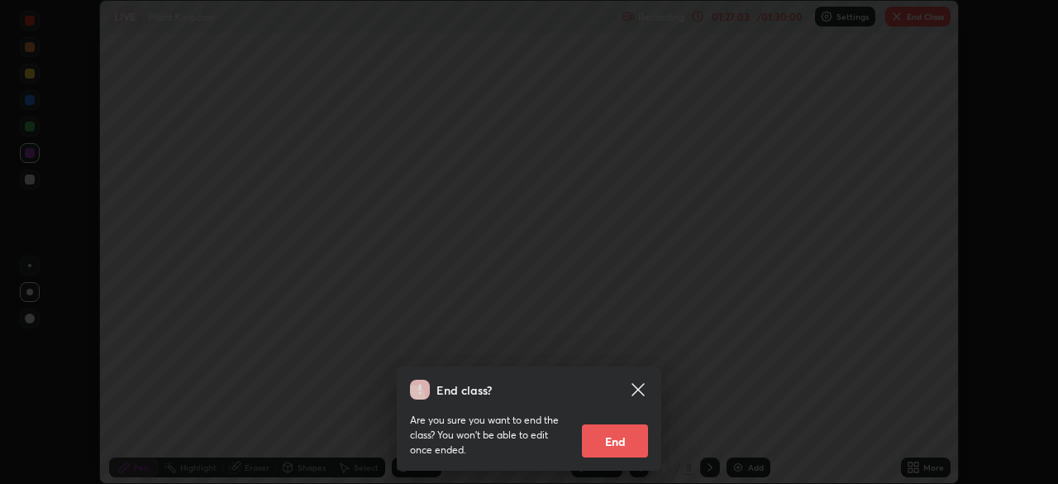
click at [637, 447] on button "End" at bounding box center [615, 440] width 66 height 33
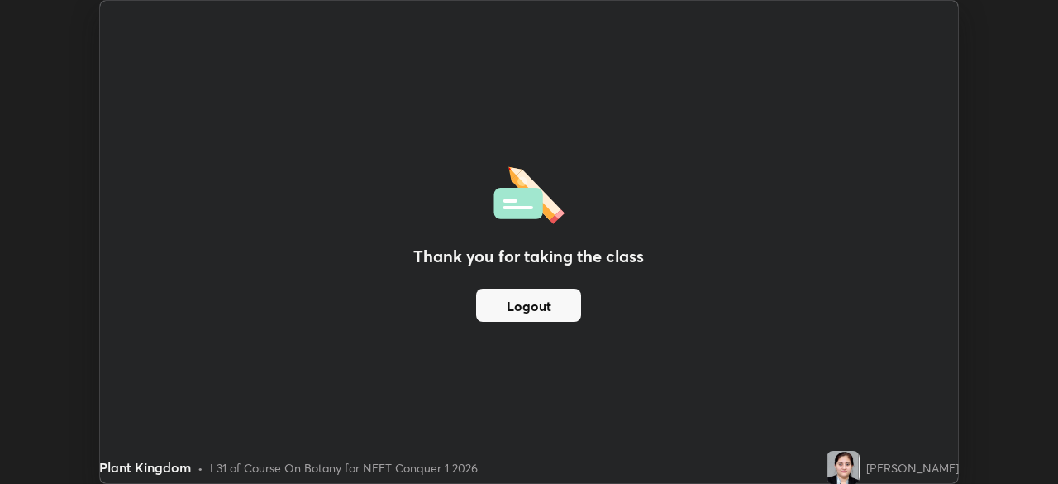
click at [536, 318] on button "Logout" at bounding box center [528, 305] width 105 height 33
click at [901, 467] on div "[PERSON_NAME]" at bounding box center [913, 467] width 93 height 17
click at [703, 369] on div "Thank you for taking the class Logout" at bounding box center [529, 242] width 859 height 482
